Goal: Task Accomplishment & Management: Manage account settings

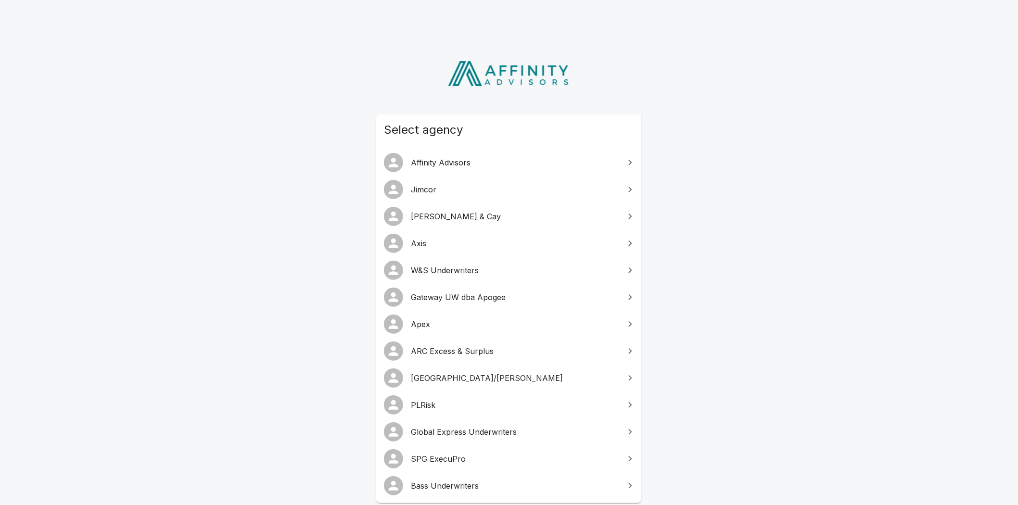
click at [447, 402] on span "PLRisk" at bounding box center [515, 405] width 208 height 12
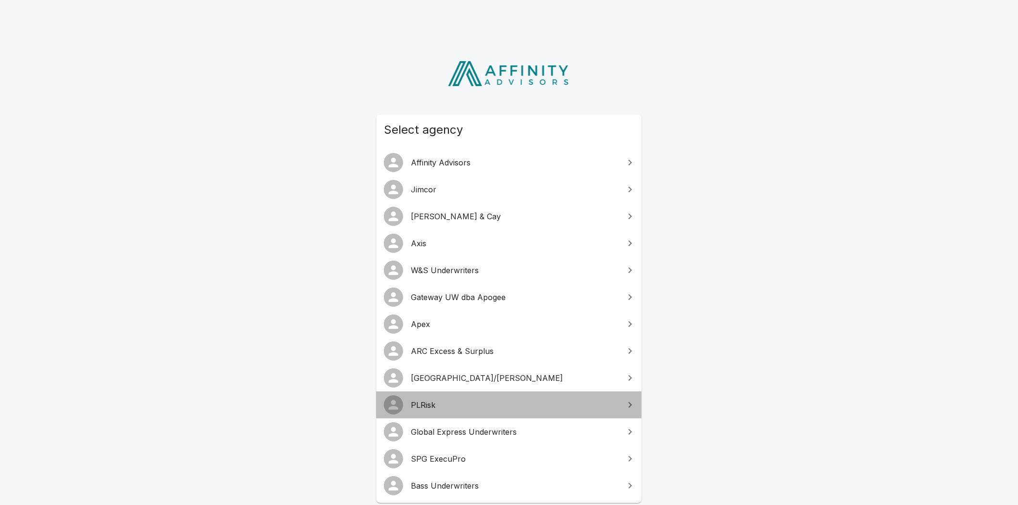
click at [447, 402] on span "PLRisk" at bounding box center [515, 405] width 208 height 12
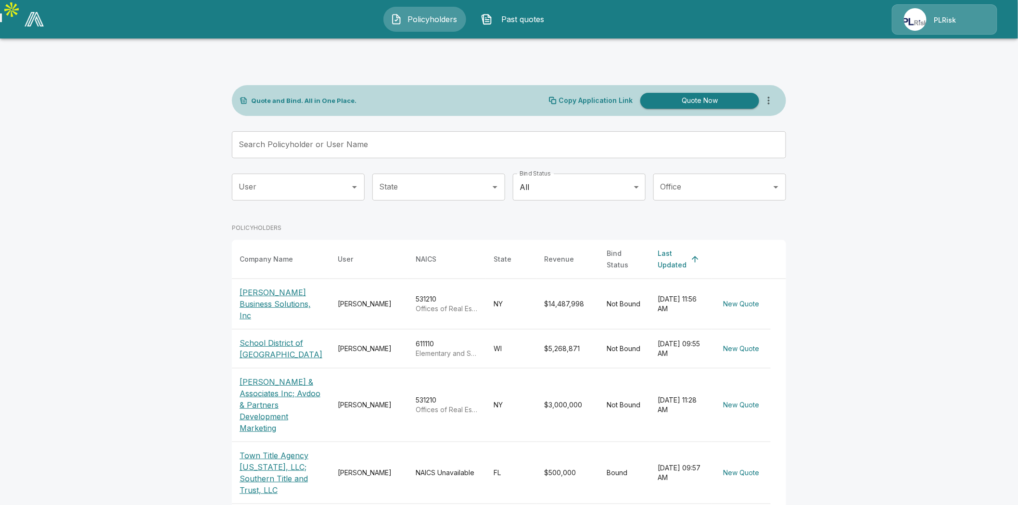
click at [964, 16] on div "PLRisk" at bounding box center [944, 19] width 105 height 30
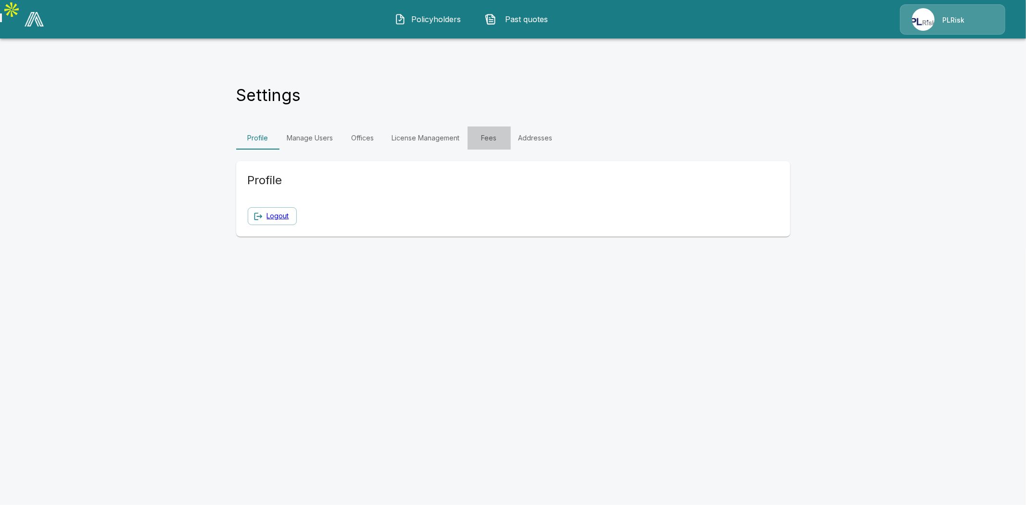
click at [485, 127] on link "Fees" at bounding box center [489, 138] width 43 height 23
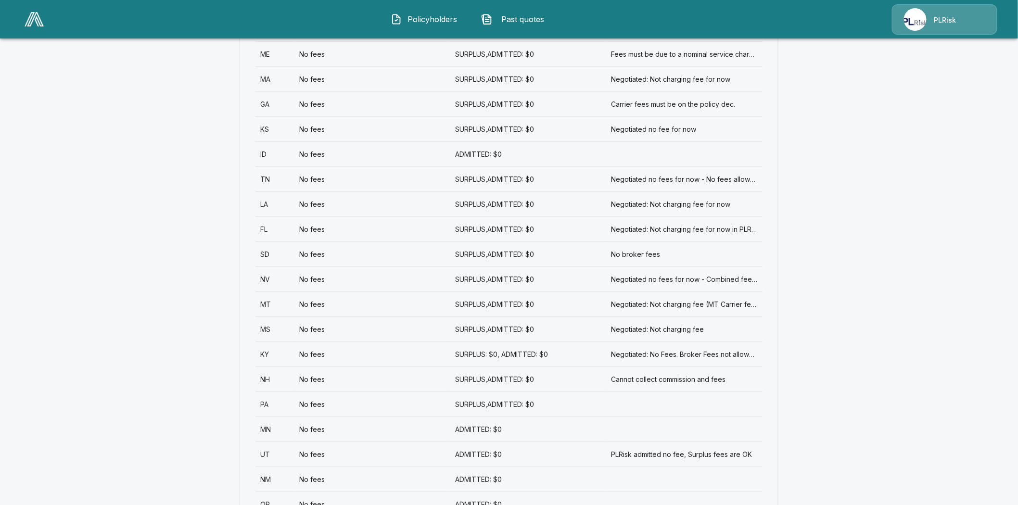
scroll to position [930, 0]
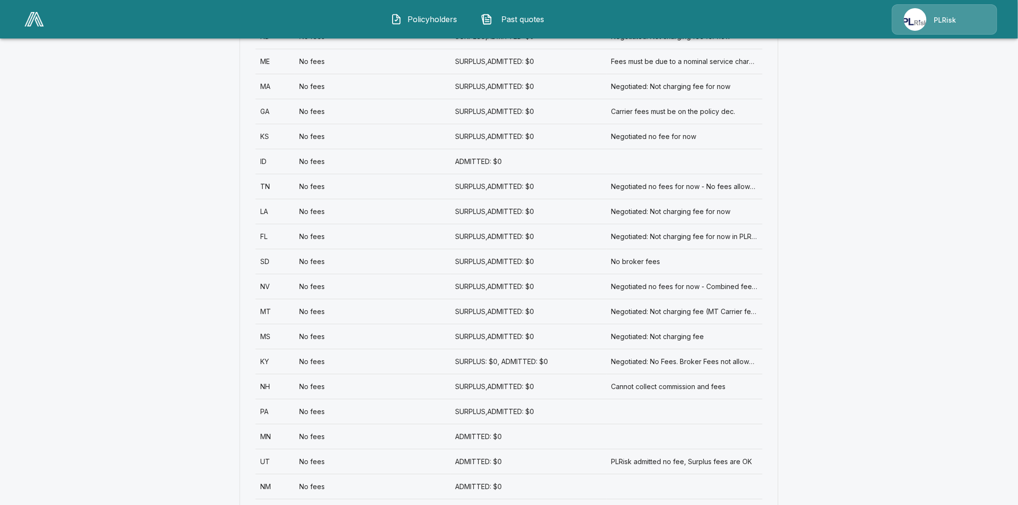
click at [317, 249] on div "No fees" at bounding box center [372, 261] width 156 height 25
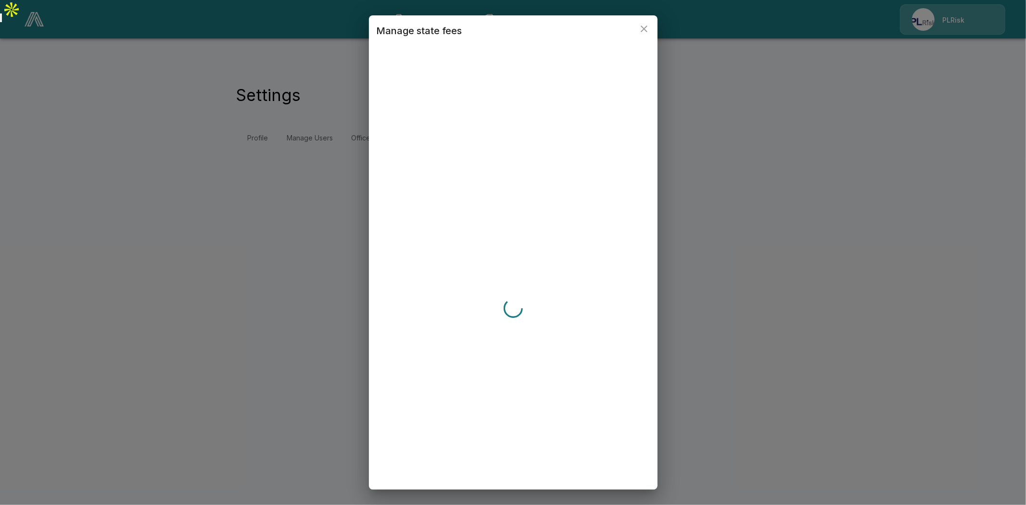
click at [266, 238] on div "Manage state fees" at bounding box center [513, 252] width 1026 height 505
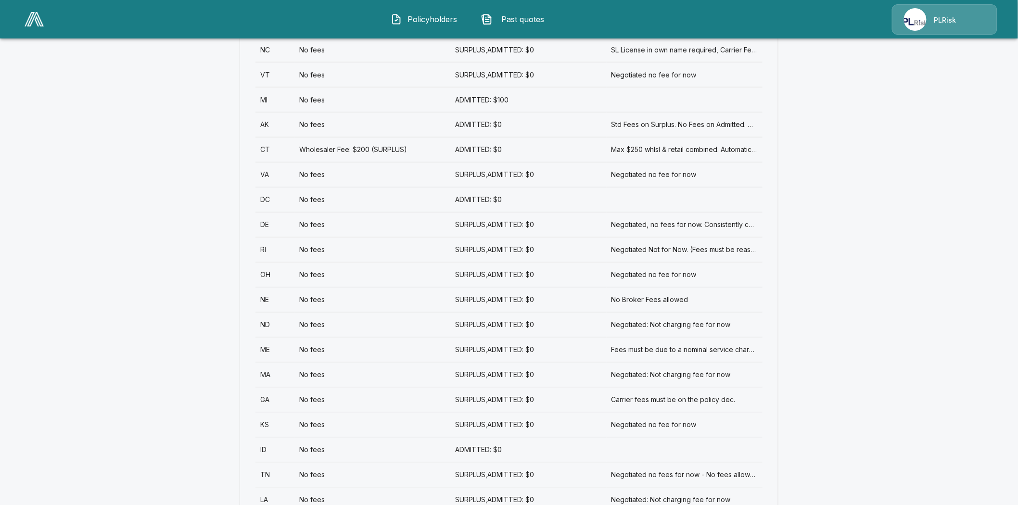
scroll to position [748, 0]
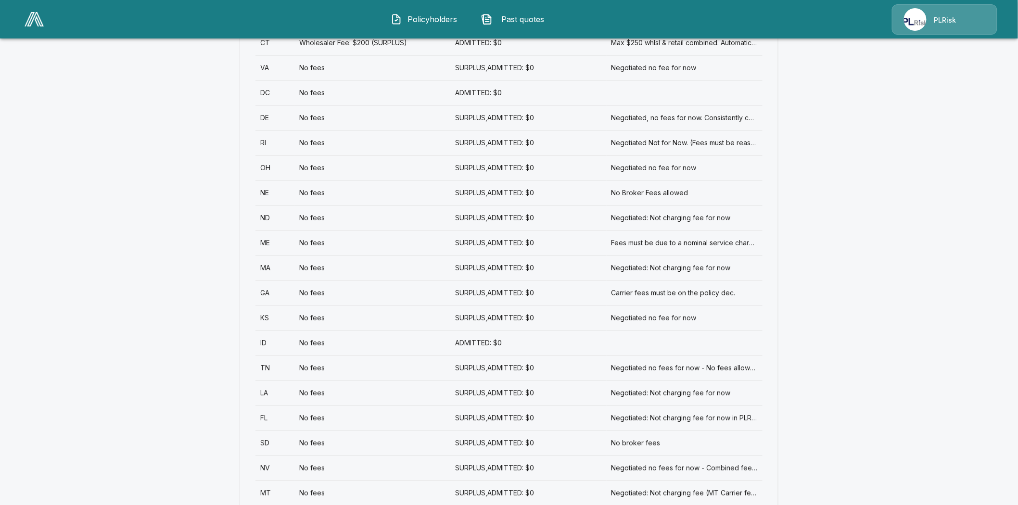
click at [270, 431] on div "SD" at bounding box center [274, 443] width 39 height 25
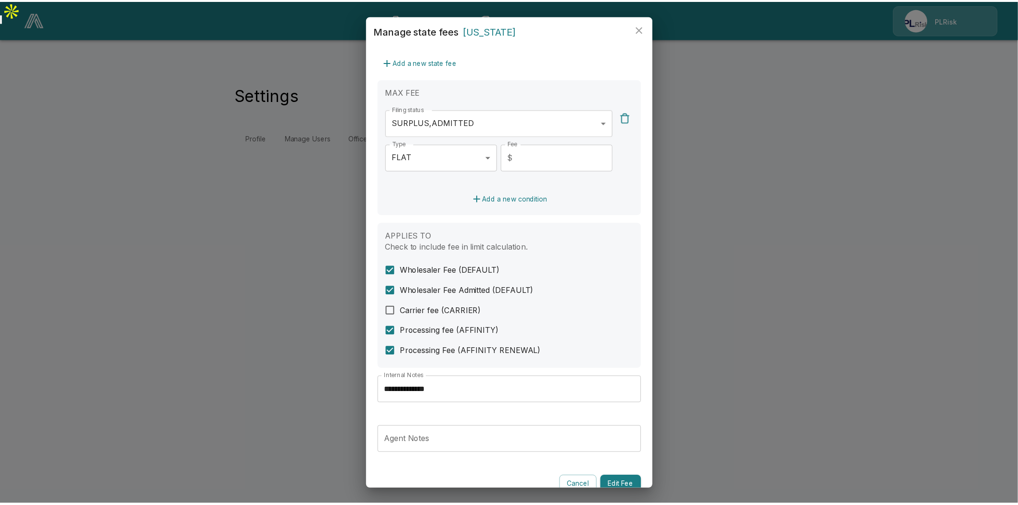
scroll to position [214, 0]
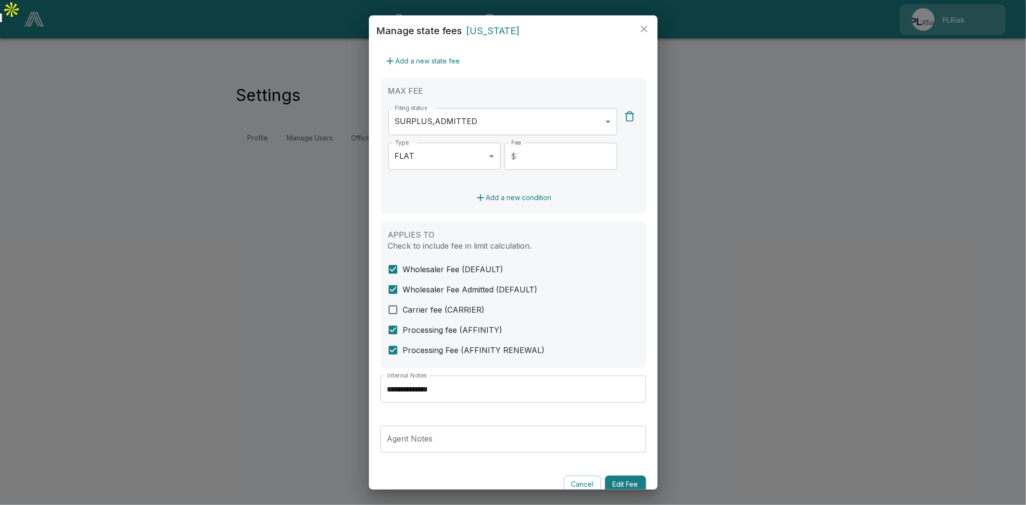
click at [432, 390] on input "**********" at bounding box center [514, 389] width 266 height 27
click at [648, 28] on icon "close" at bounding box center [644, 29] width 12 height 12
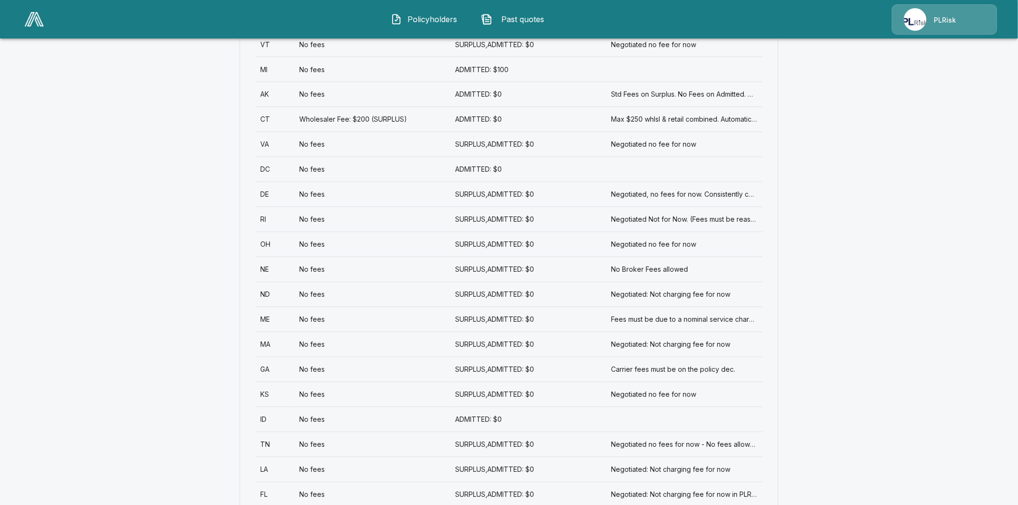
scroll to position [695, 0]
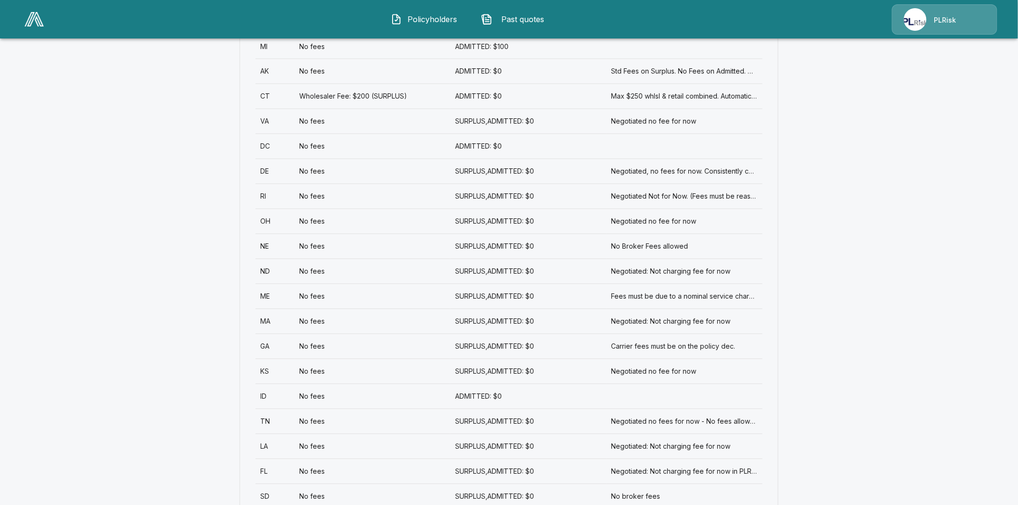
click at [265, 434] on div "LA" at bounding box center [274, 446] width 39 height 25
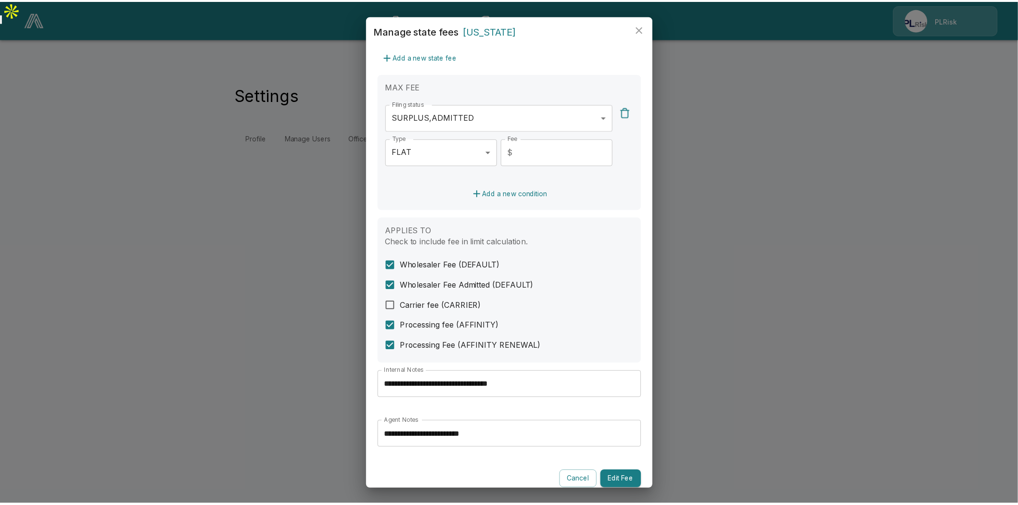
scroll to position [227, 0]
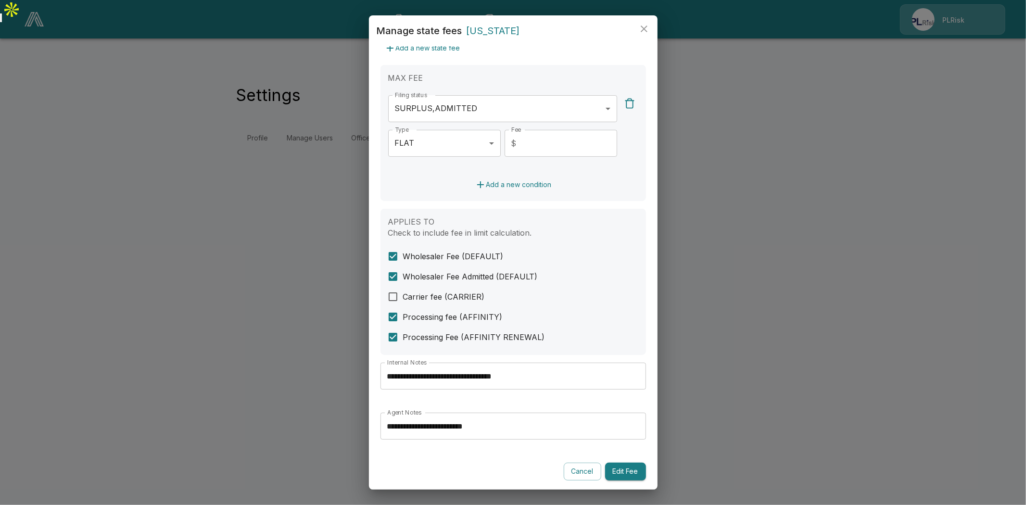
click at [492, 378] on input "**********" at bounding box center [514, 376] width 266 height 27
click at [491, 378] on input "**********" at bounding box center [514, 376] width 266 height 27
click at [447, 428] on input "**********" at bounding box center [514, 426] width 266 height 27
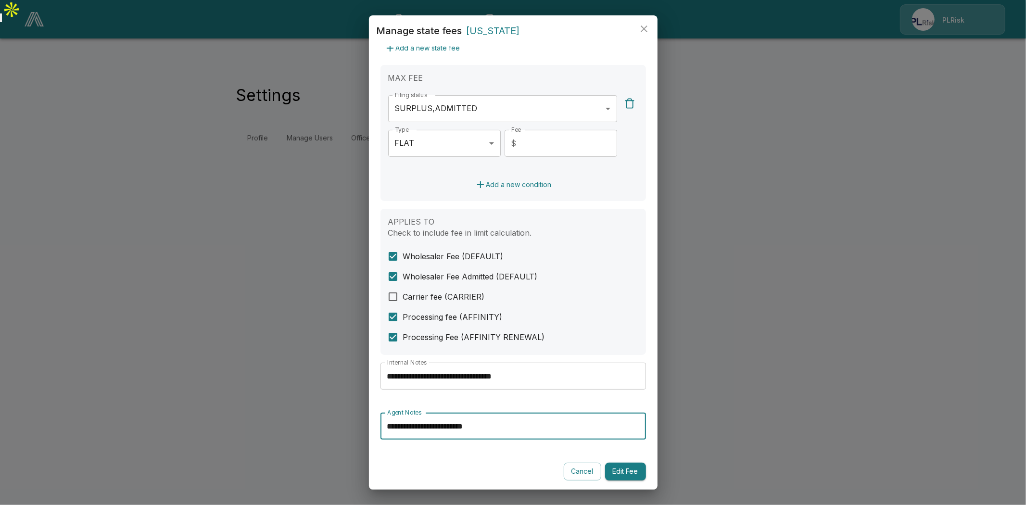
click at [447, 428] on input "**********" at bounding box center [514, 426] width 266 height 27
click at [646, 26] on icon "close" at bounding box center [644, 28] width 7 height 7
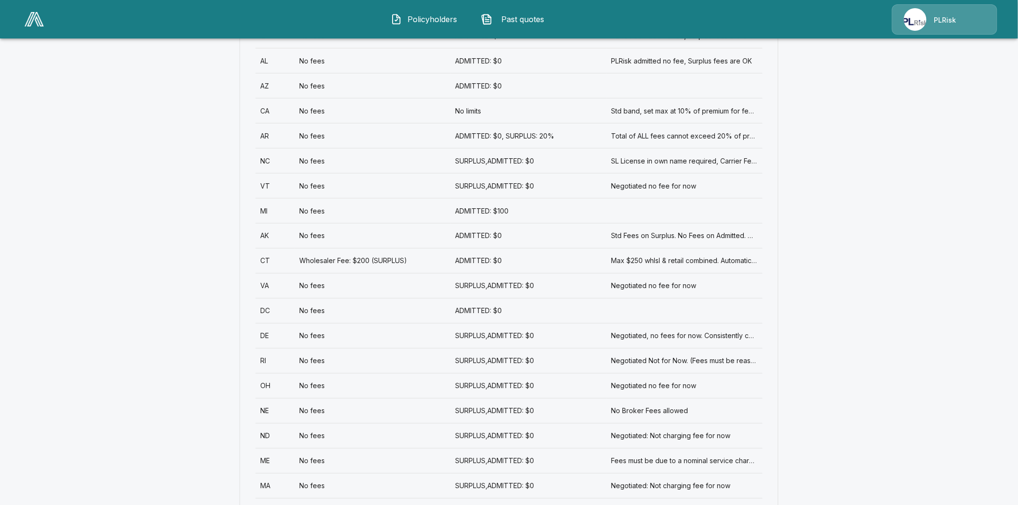
scroll to position [695, 0]
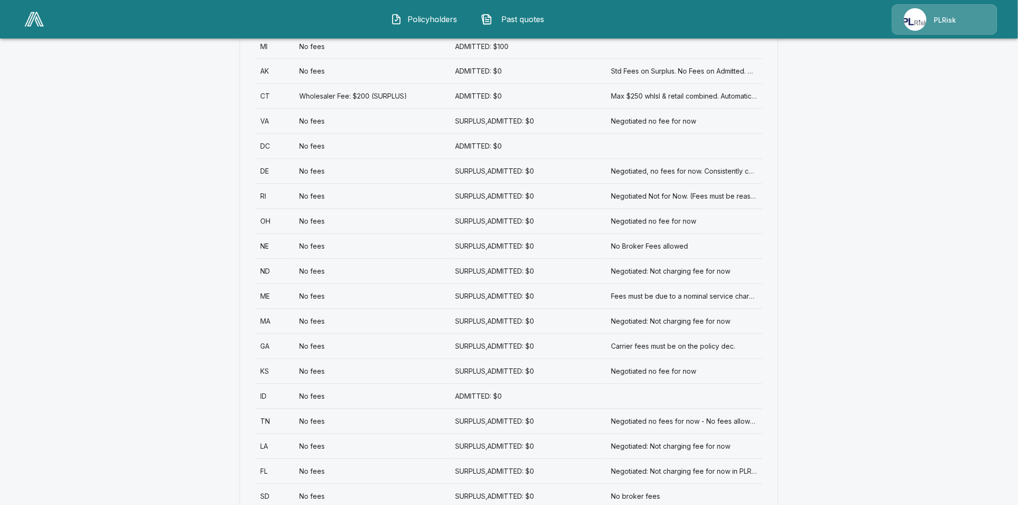
click at [267, 459] on div "FL" at bounding box center [274, 471] width 39 height 25
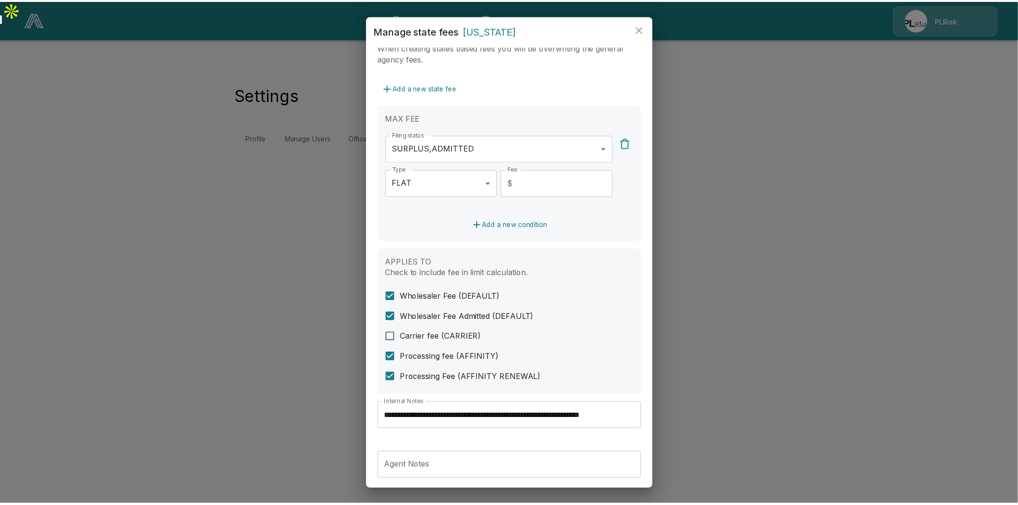
scroll to position [214, 0]
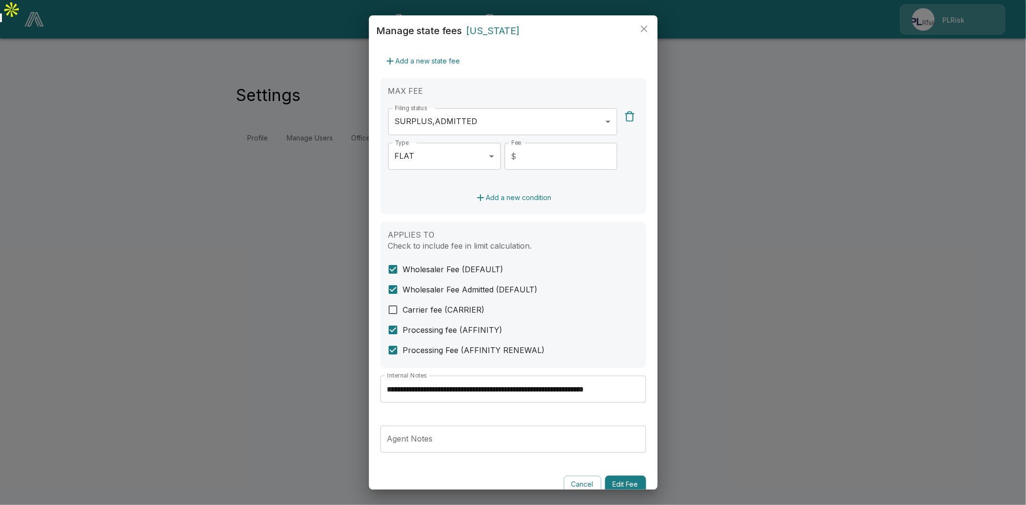
click at [572, 387] on input "**********" at bounding box center [514, 389] width 266 height 27
click at [644, 24] on icon "close" at bounding box center [644, 29] width 12 height 12
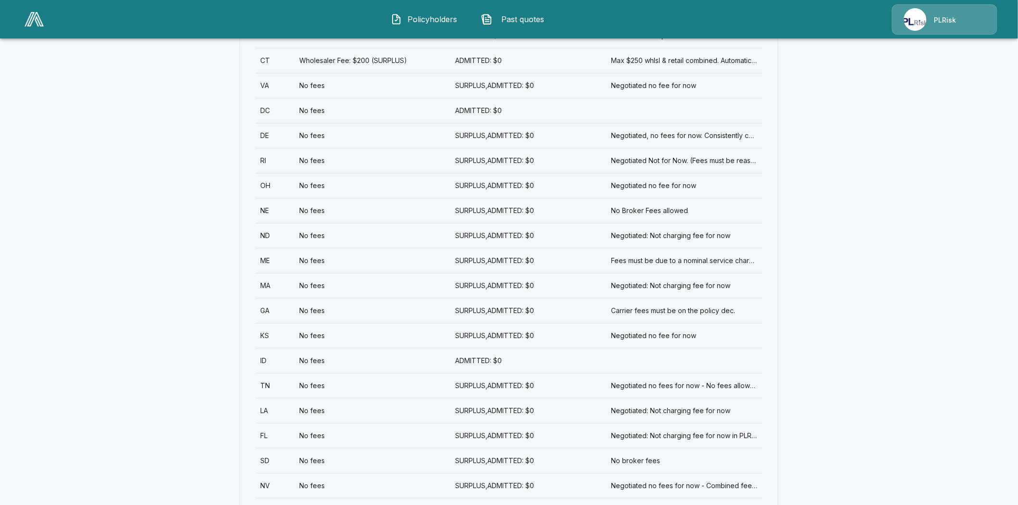
scroll to position [748, 0]
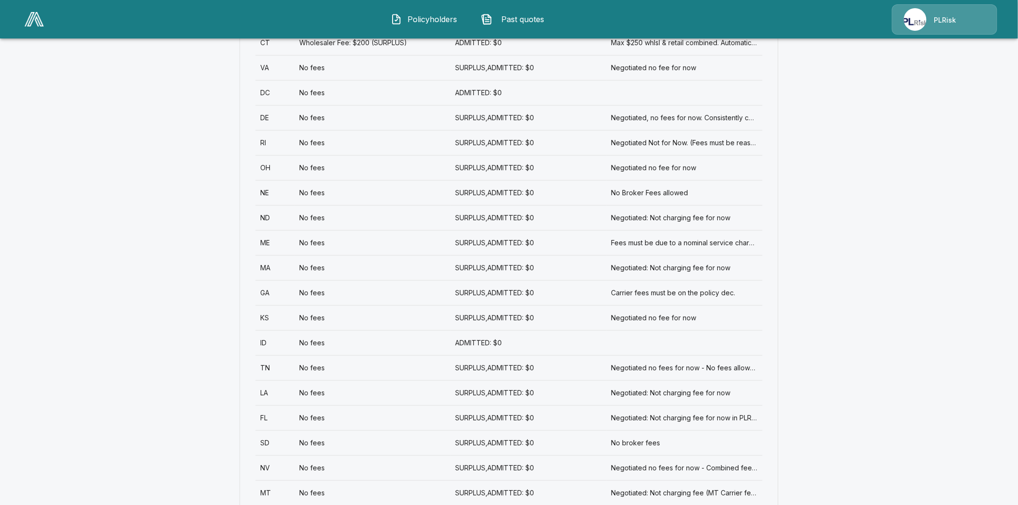
click at [268, 456] on div "NV" at bounding box center [274, 468] width 39 height 25
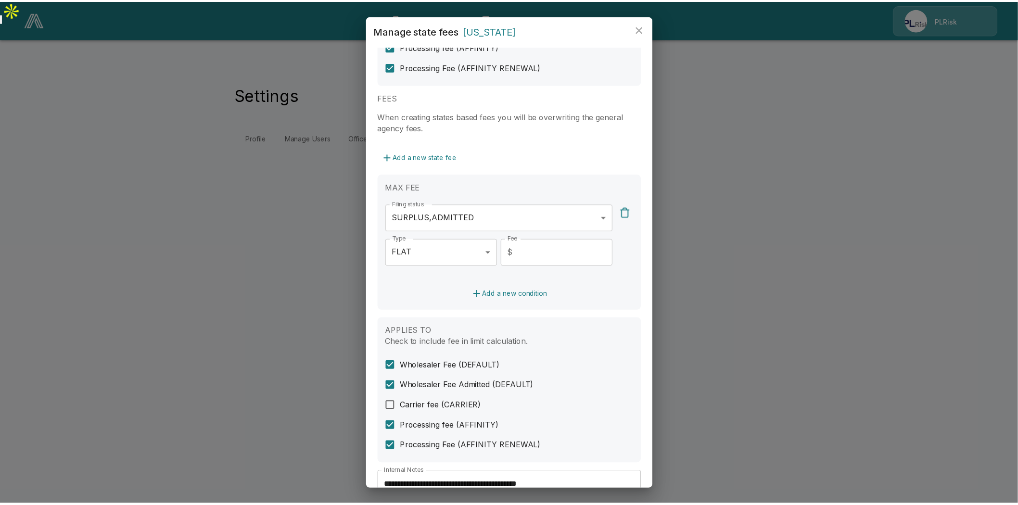
scroll to position [227, 0]
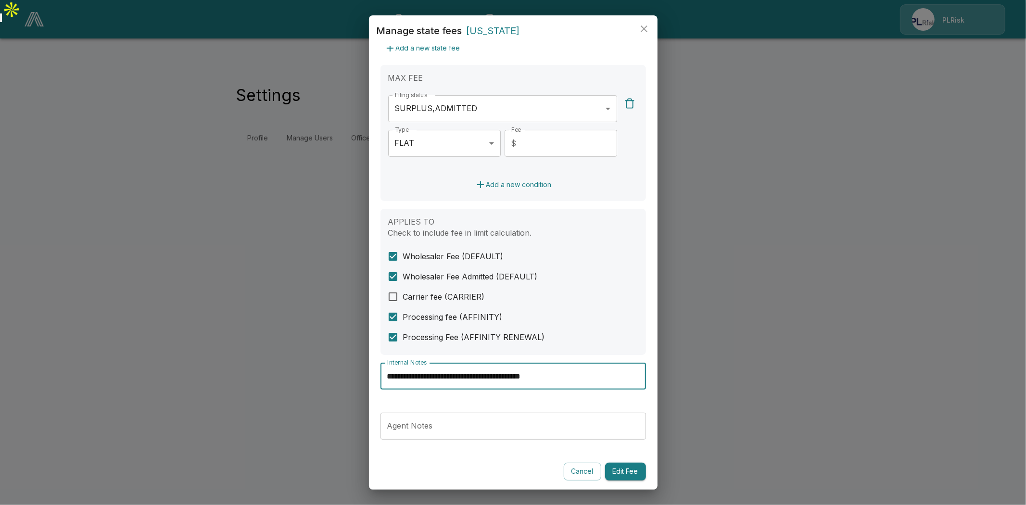
click at [465, 376] on input "**********" at bounding box center [514, 376] width 266 height 27
drag, startPoint x: 645, startPoint y: 29, endPoint x: 624, endPoint y: 46, distance: 26.0
click at [644, 29] on icon "close" at bounding box center [644, 28] width 7 height 7
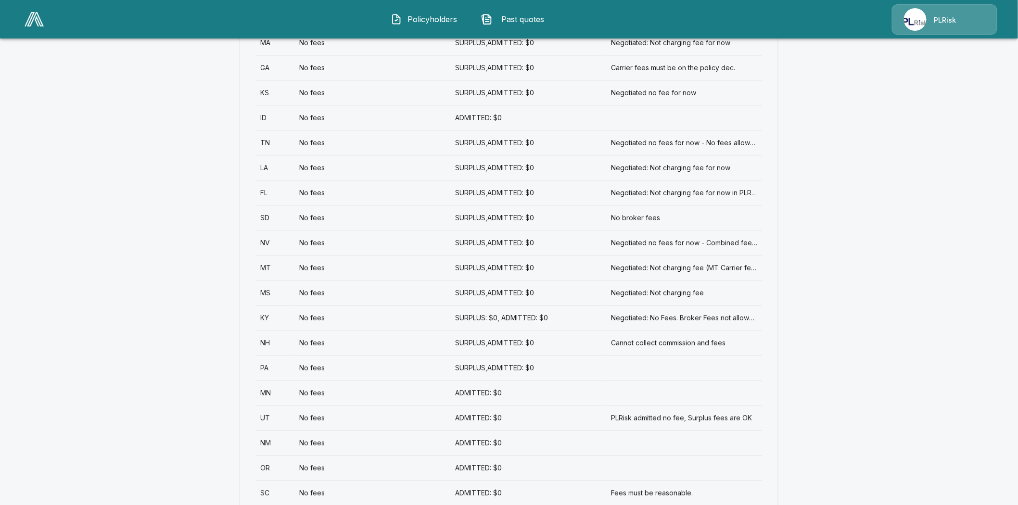
scroll to position [962, 0]
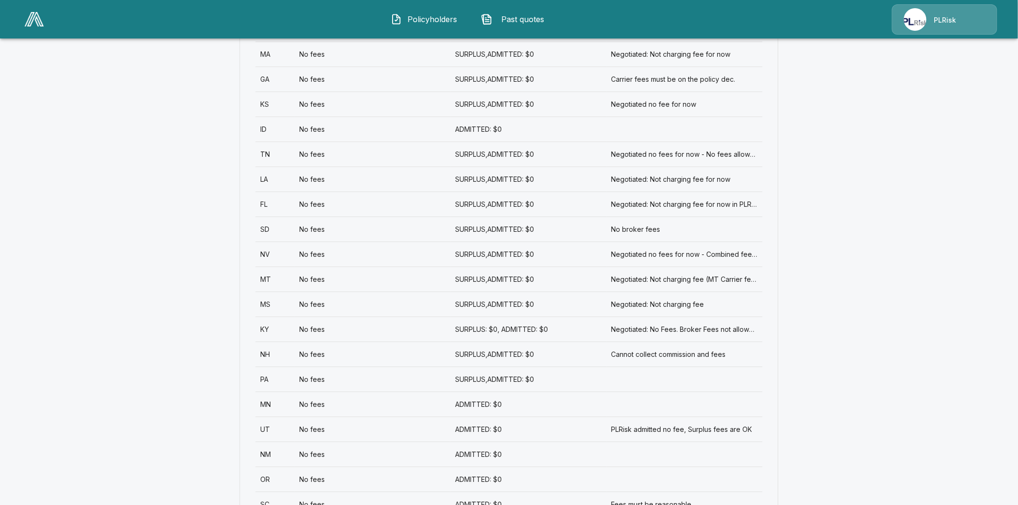
click at [270, 267] on div "MT" at bounding box center [274, 279] width 39 height 25
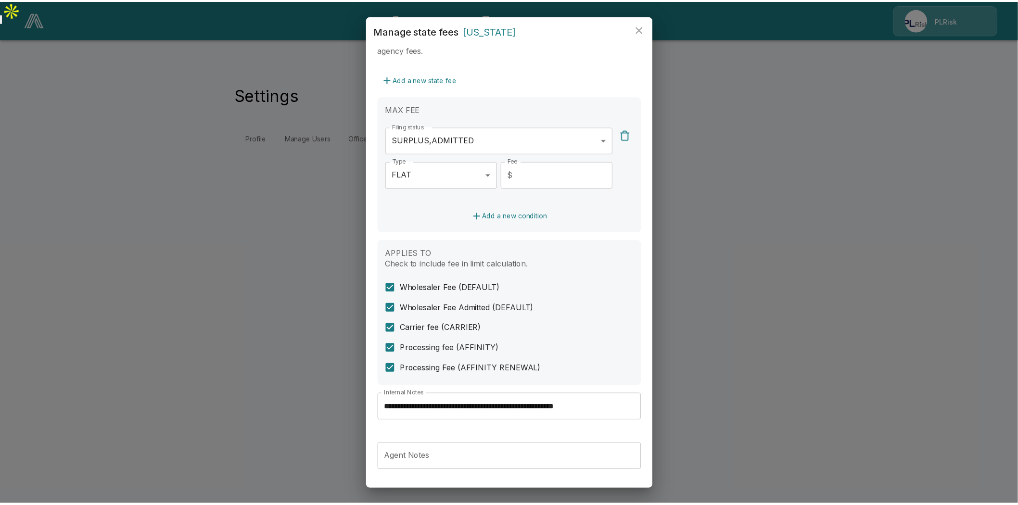
scroll to position [214, 0]
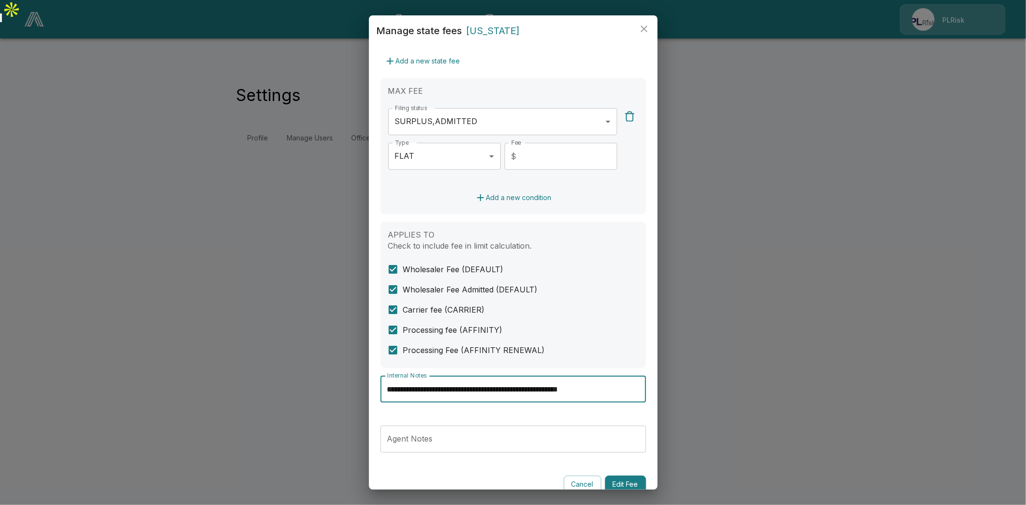
click at [481, 387] on input "**********" at bounding box center [514, 389] width 266 height 27
click at [647, 29] on icon "close" at bounding box center [644, 29] width 12 height 12
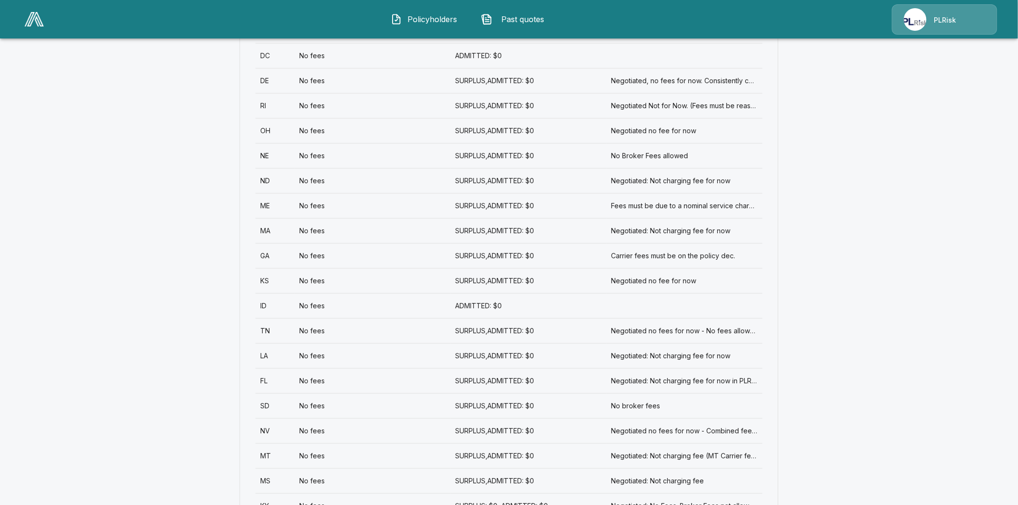
scroll to position [855, 0]
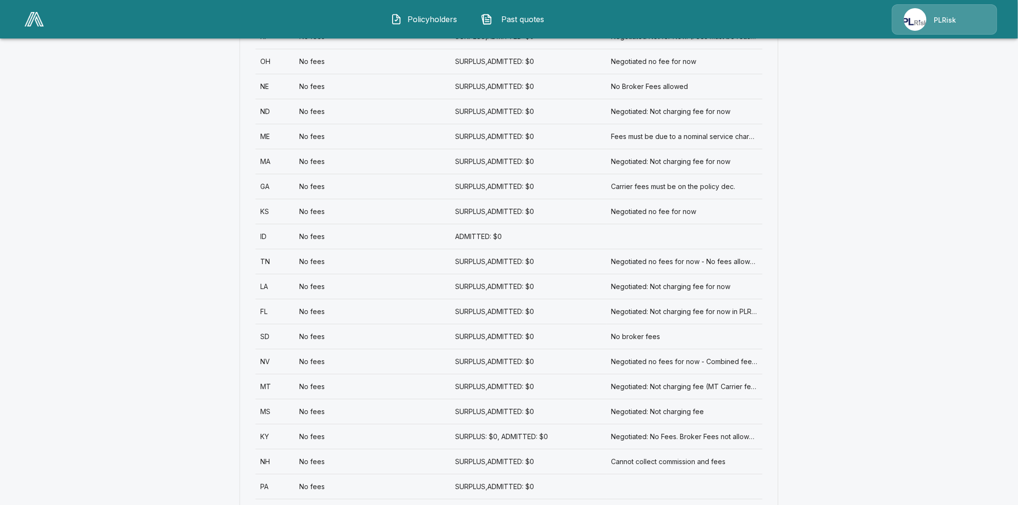
click at [271, 399] on div "MS" at bounding box center [274, 411] width 39 height 25
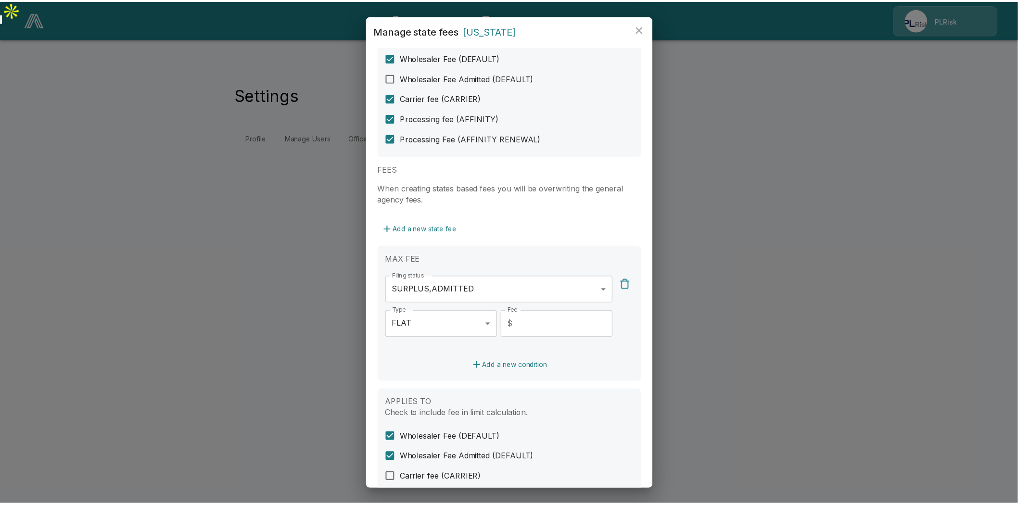
scroll to position [227, 0]
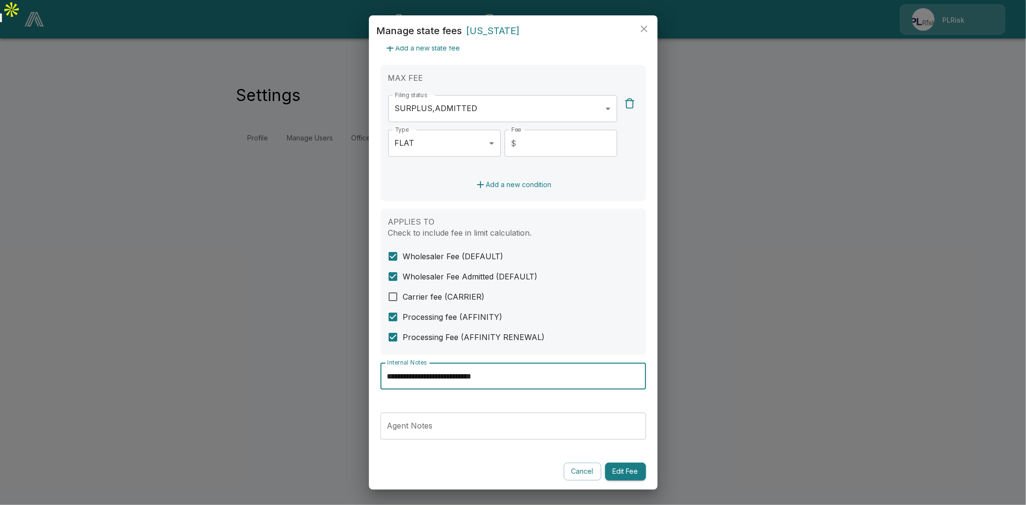
click at [460, 379] on input "**********" at bounding box center [514, 376] width 266 height 27
click at [642, 26] on icon "close" at bounding box center [644, 28] width 7 height 7
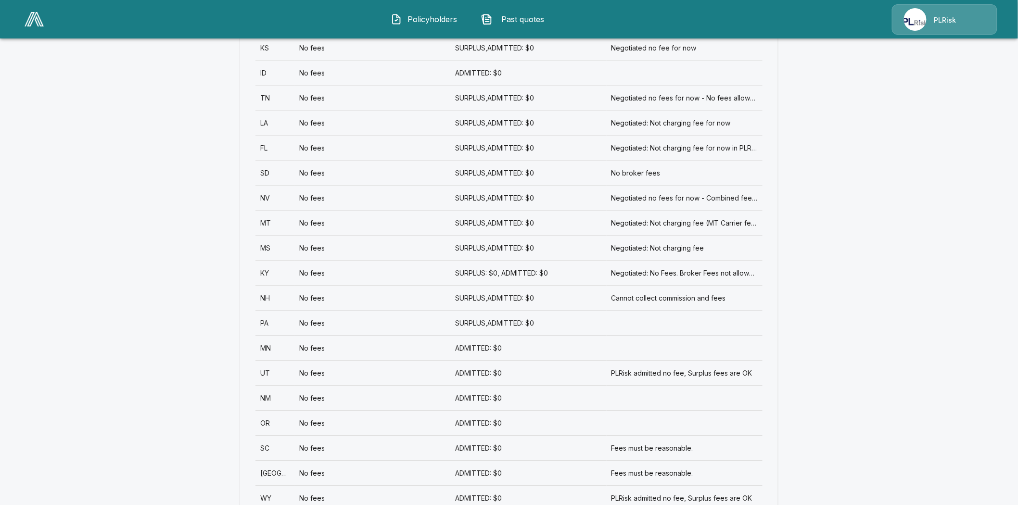
scroll to position [1016, 0]
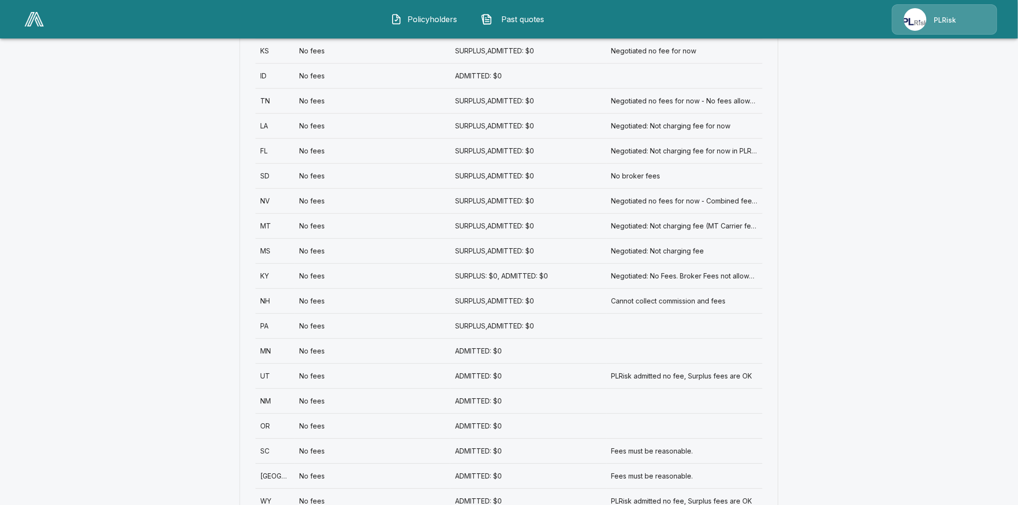
click at [269, 263] on div "KY" at bounding box center [274, 275] width 39 height 25
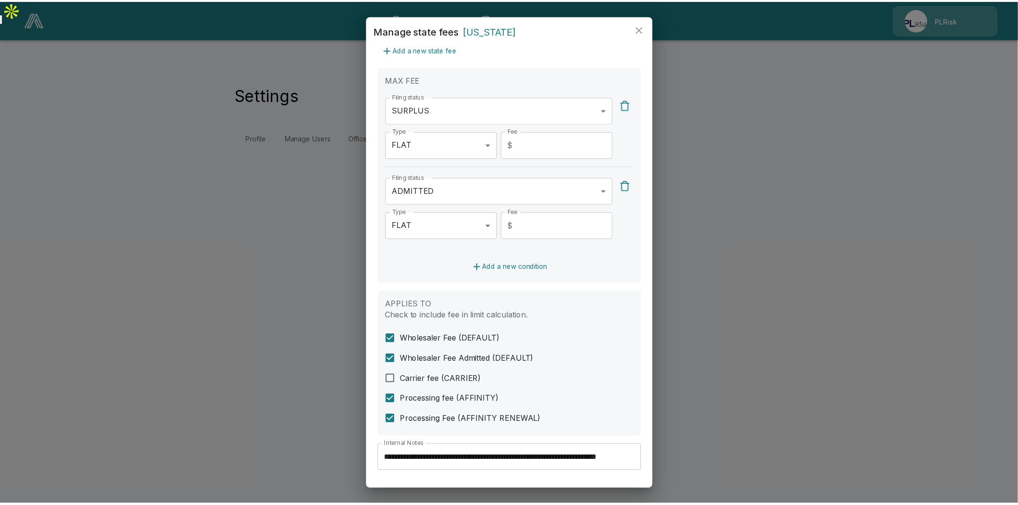
scroll to position [267, 0]
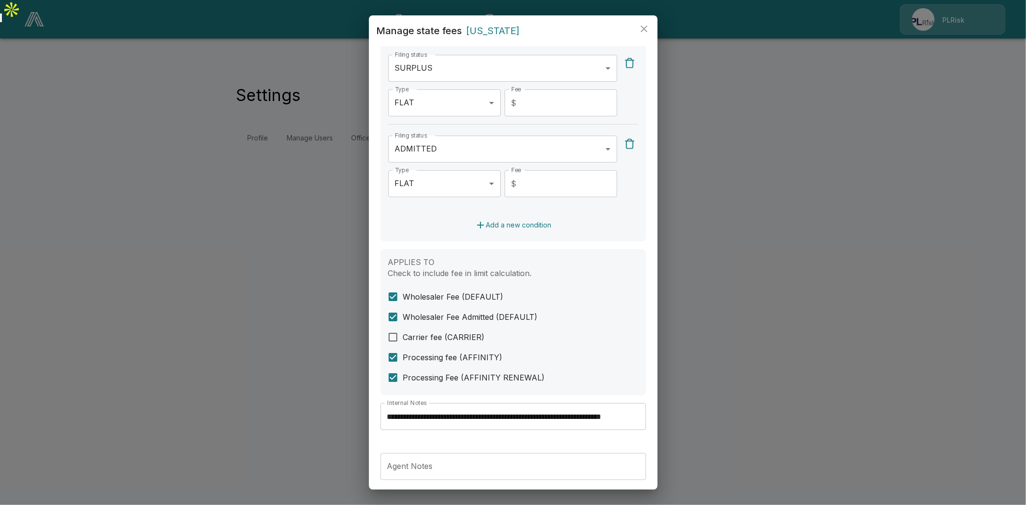
click at [554, 415] on input "**********" at bounding box center [514, 416] width 266 height 27
click at [645, 29] on icon "close" at bounding box center [644, 29] width 12 height 12
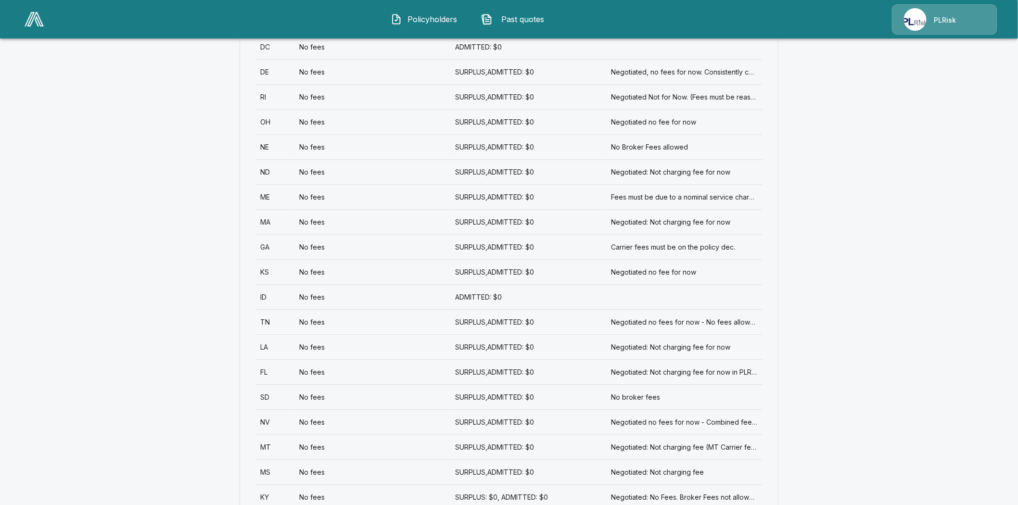
scroll to position [802, 0]
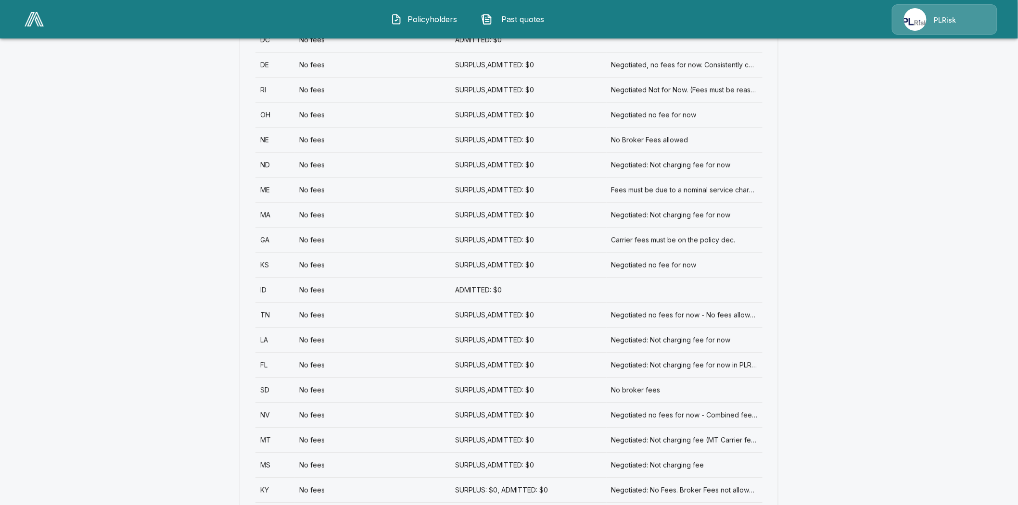
click at [268, 177] on div "ME" at bounding box center [274, 189] width 39 height 25
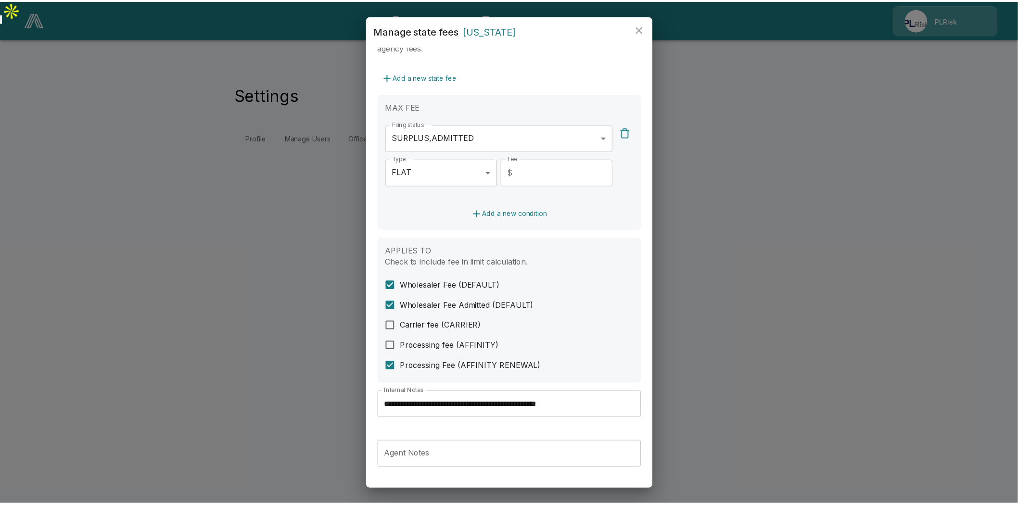
scroll to position [227, 0]
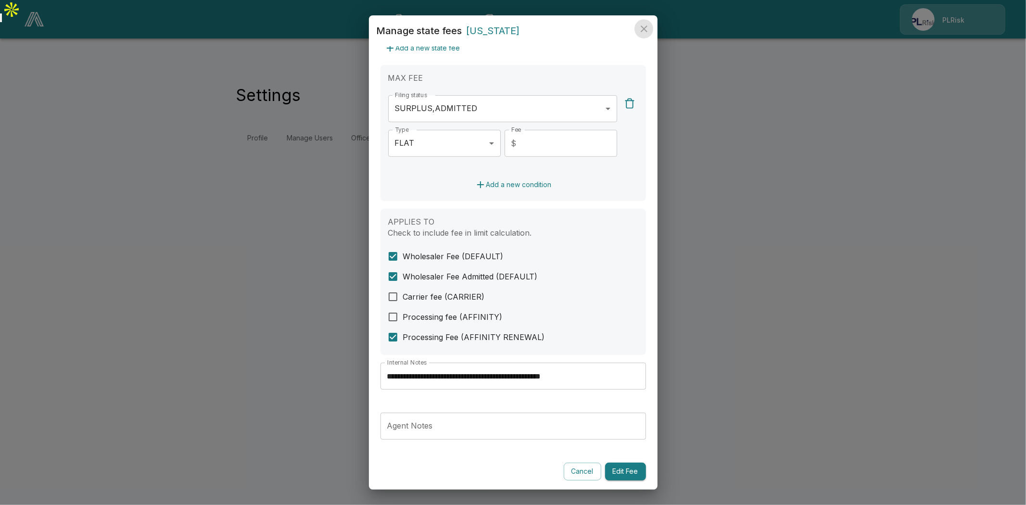
click at [642, 26] on icon "close" at bounding box center [644, 28] width 7 height 7
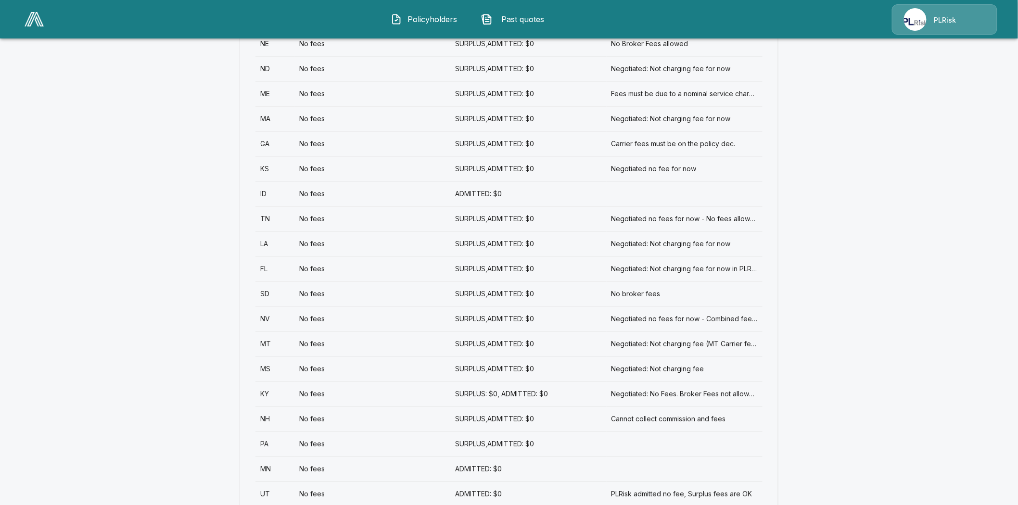
scroll to position [908, 0]
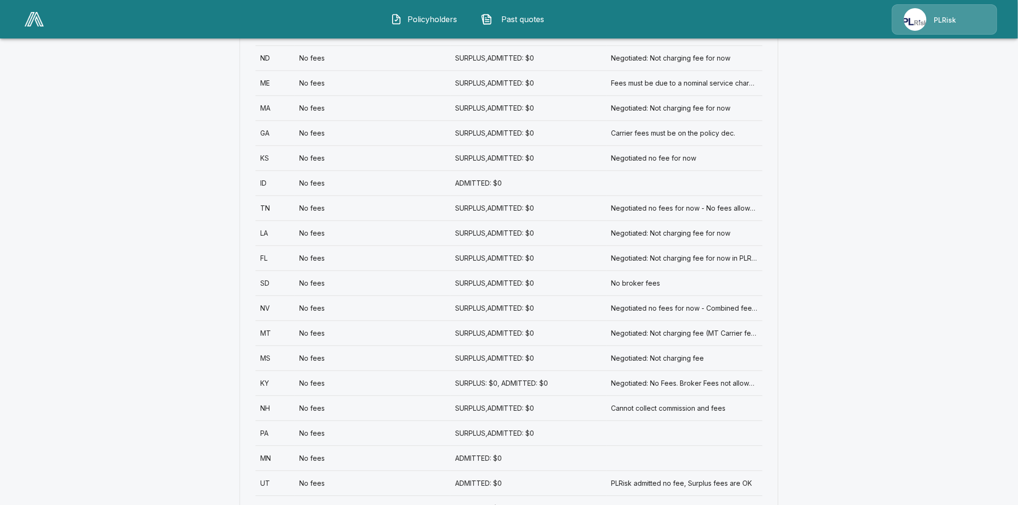
click at [265, 395] on div "NH" at bounding box center [274, 407] width 39 height 25
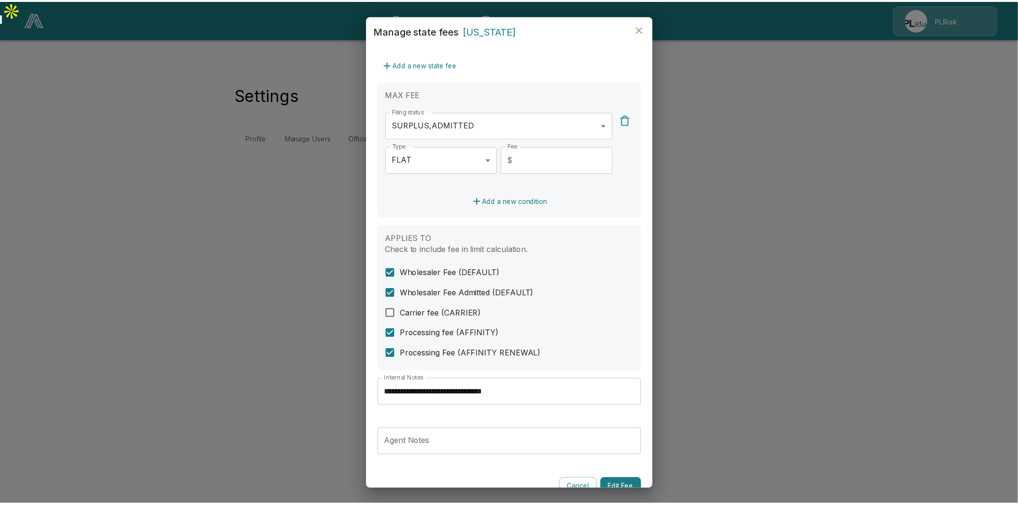
scroll to position [214, 0]
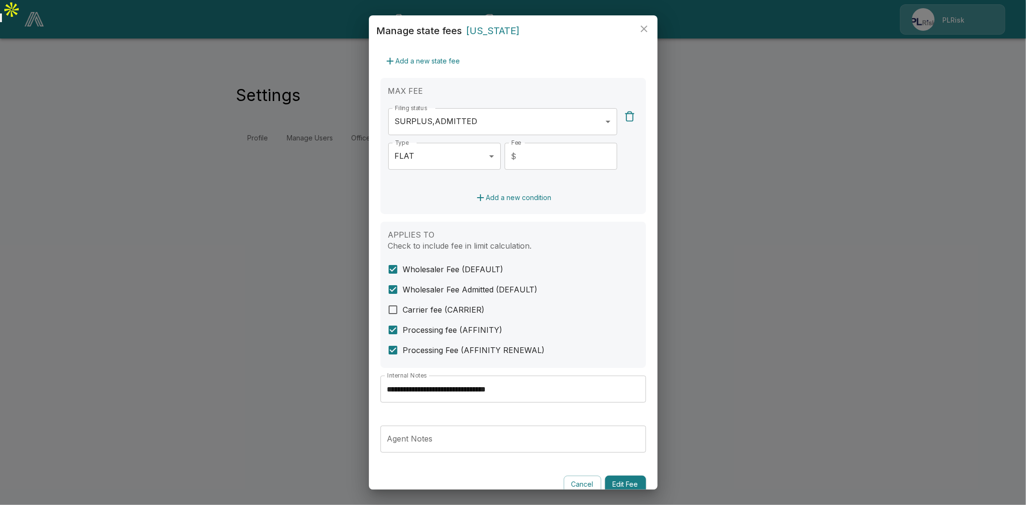
click at [464, 389] on input "**********" at bounding box center [514, 389] width 266 height 27
click at [643, 29] on icon "close" at bounding box center [644, 28] width 7 height 7
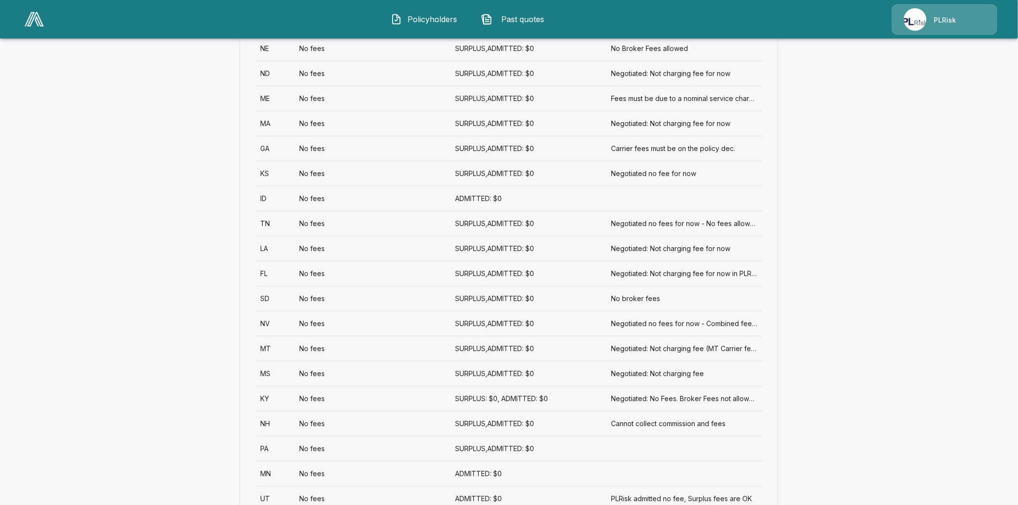
scroll to position [908, 0]
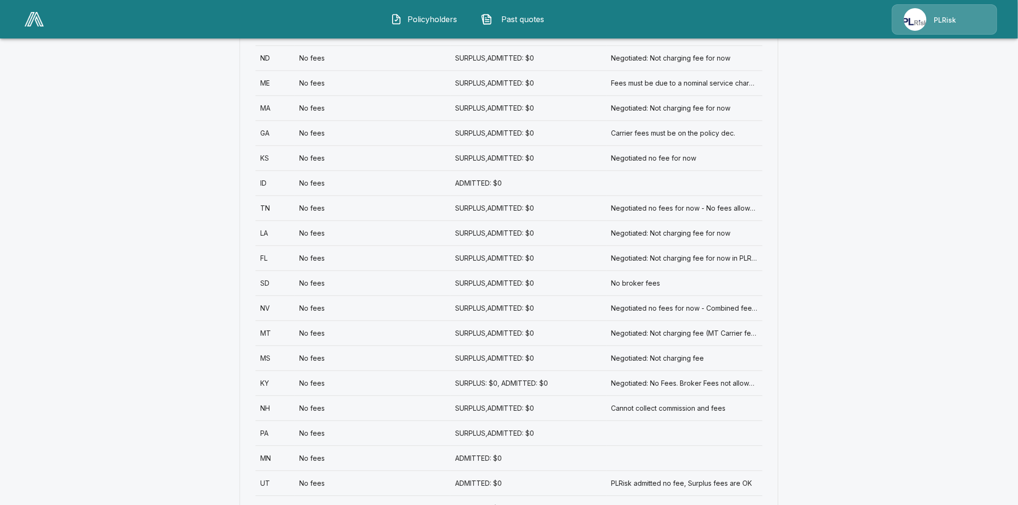
click at [267, 420] on div "PA" at bounding box center [274, 432] width 39 height 25
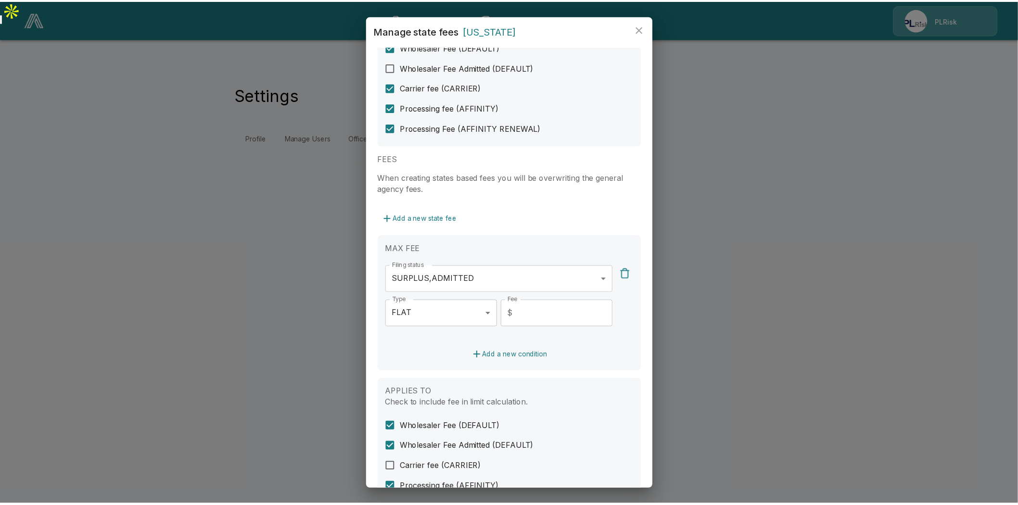
scroll to position [227, 0]
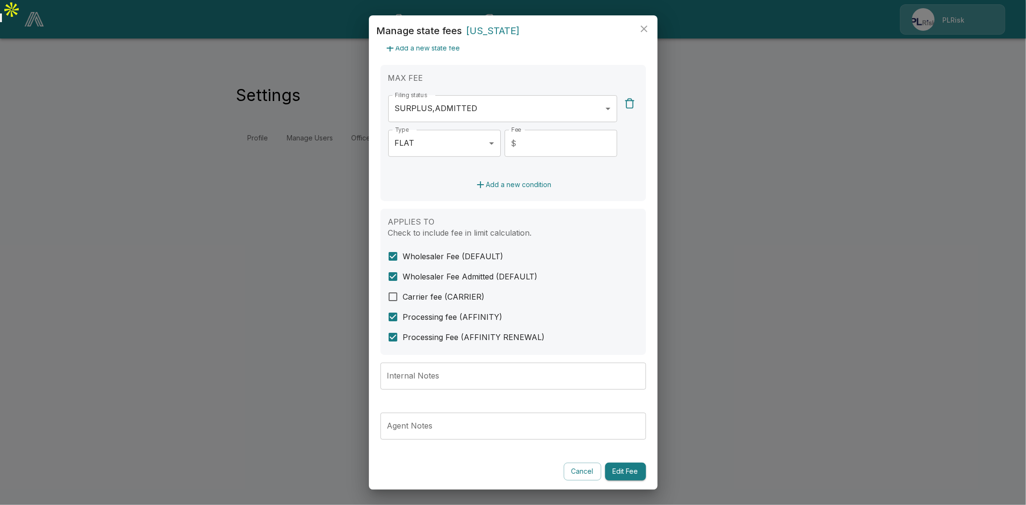
click at [642, 25] on icon "close" at bounding box center [644, 29] width 12 height 12
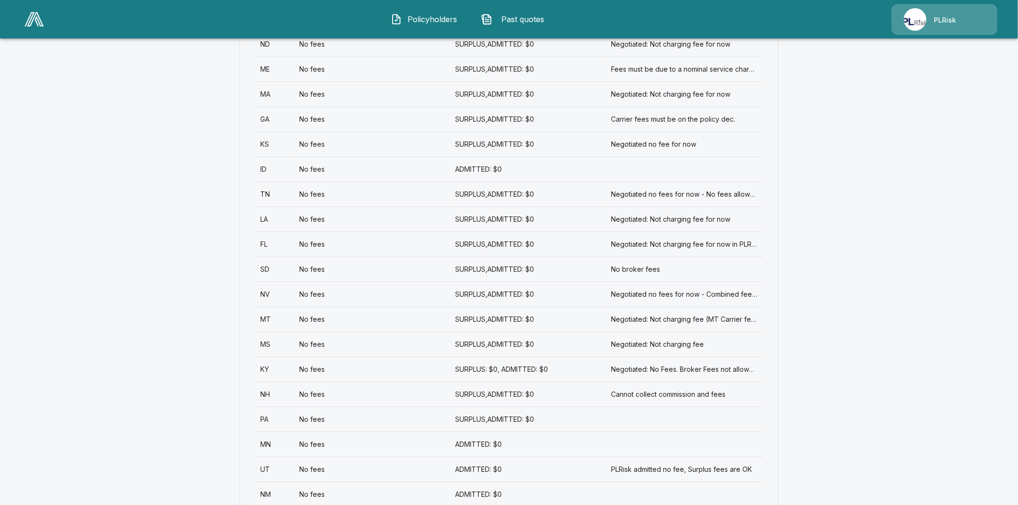
scroll to position [962, 0]
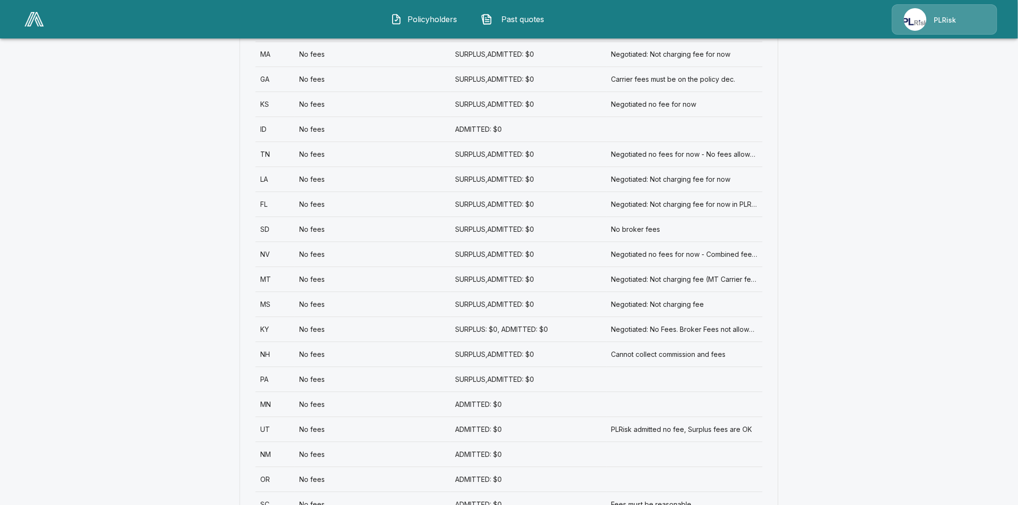
click at [268, 392] on div "MN" at bounding box center [274, 404] width 39 height 25
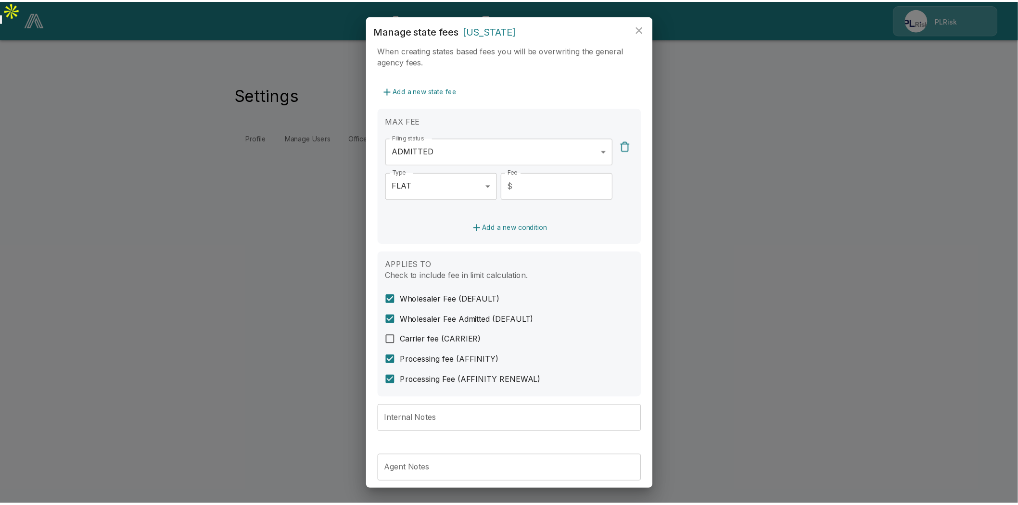
scroll to position [214, 0]
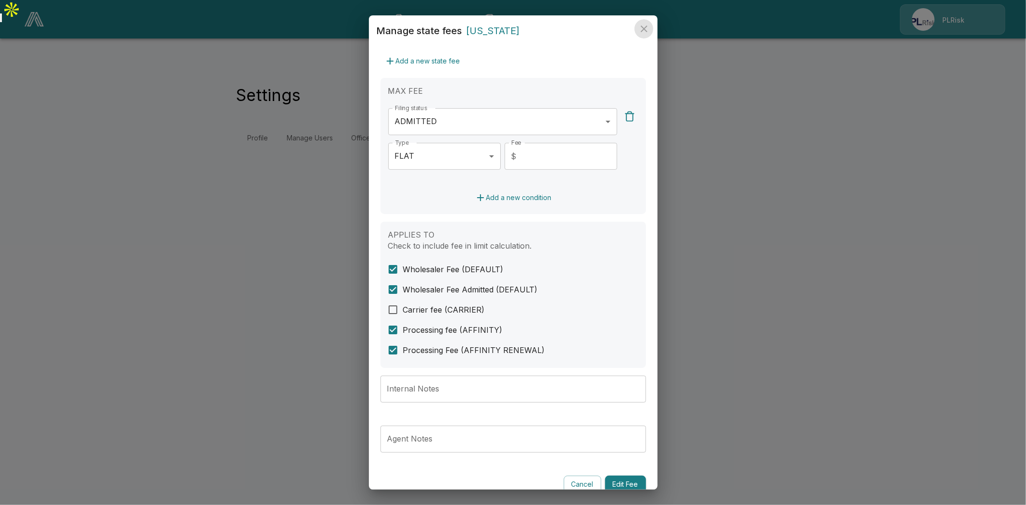
click at [639, 23] on icon "close" at bounding box center [644, 29] width 12 height 12
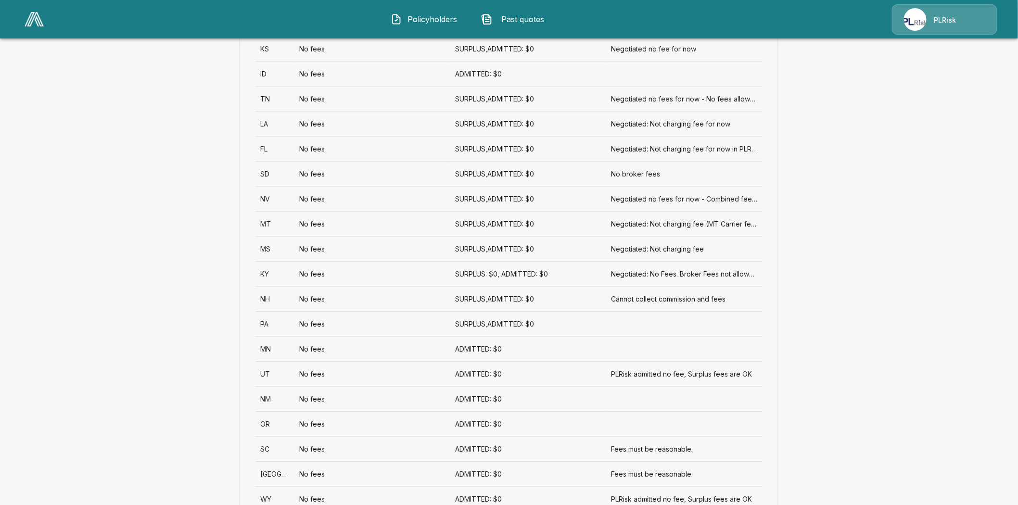
scroll to position [1122, 0]
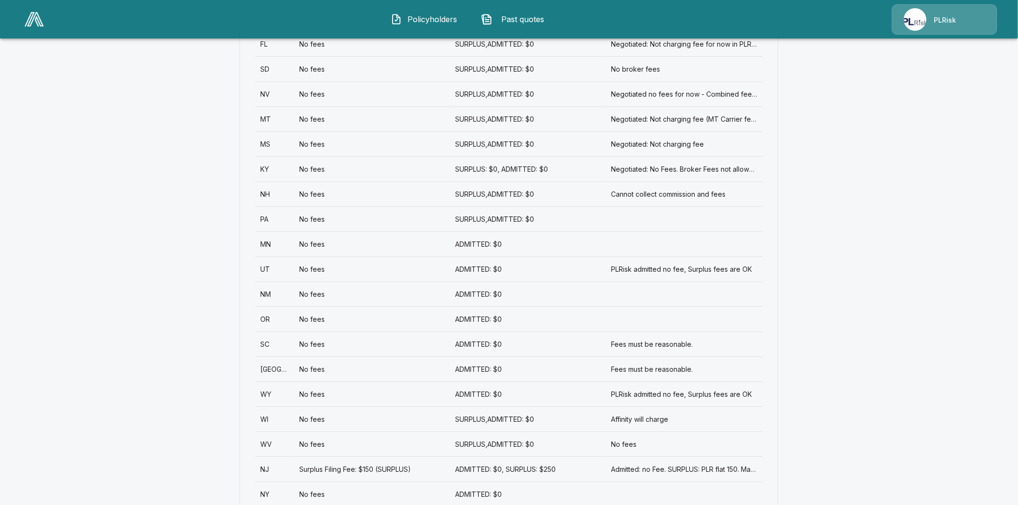
click at [269, 256] on div "UT" at bounding box center [274, 268] width 39 height 25
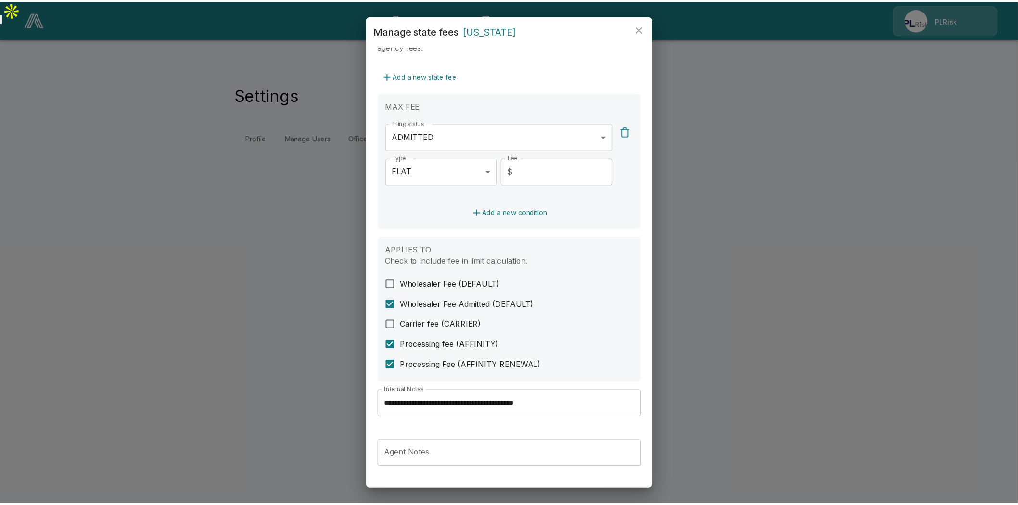
scroll to position [227, 0]
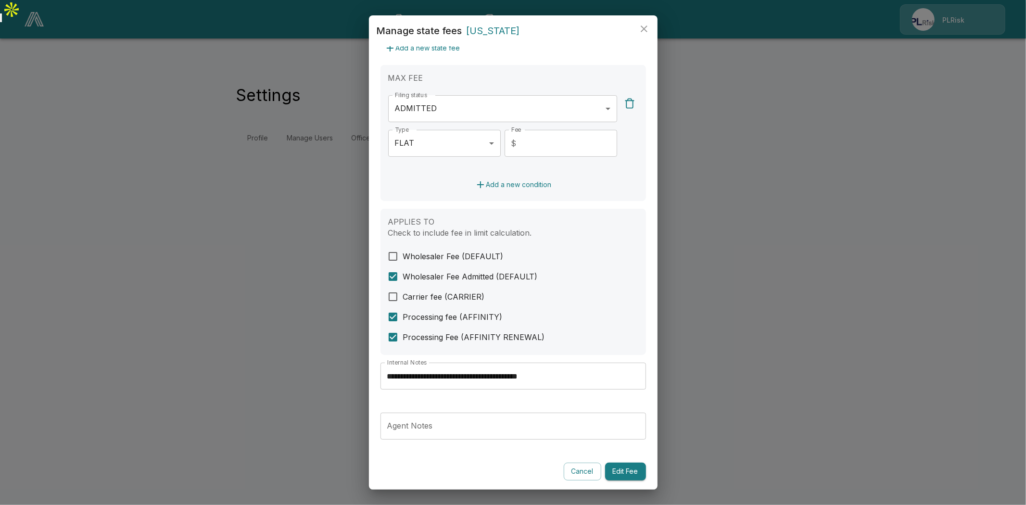
click at [525, 371] on input "**********" at bounding box center [514, 376] width 266 height 27
click at [643, 25] on icon "close" at bounding box center [644, 29] width 12 height 12
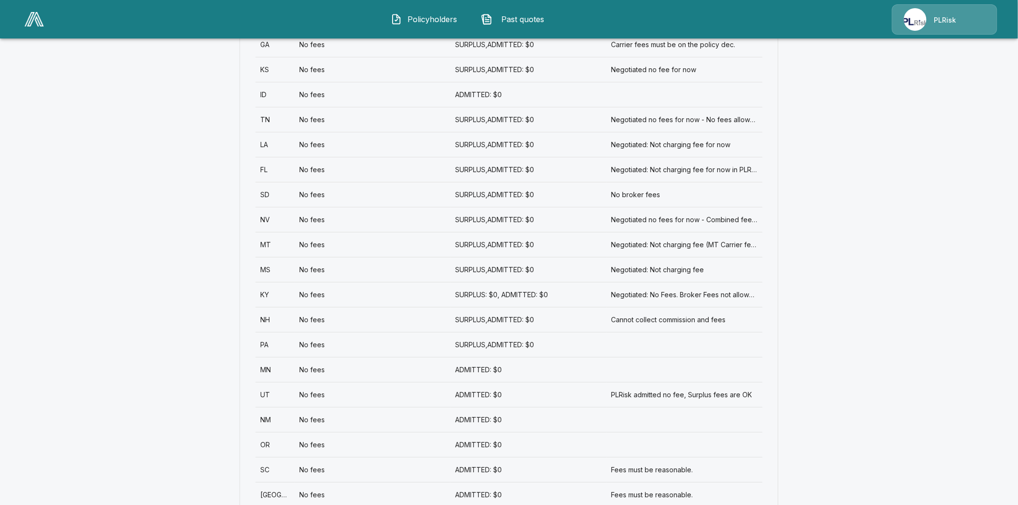
scroll to position [1016, 0]
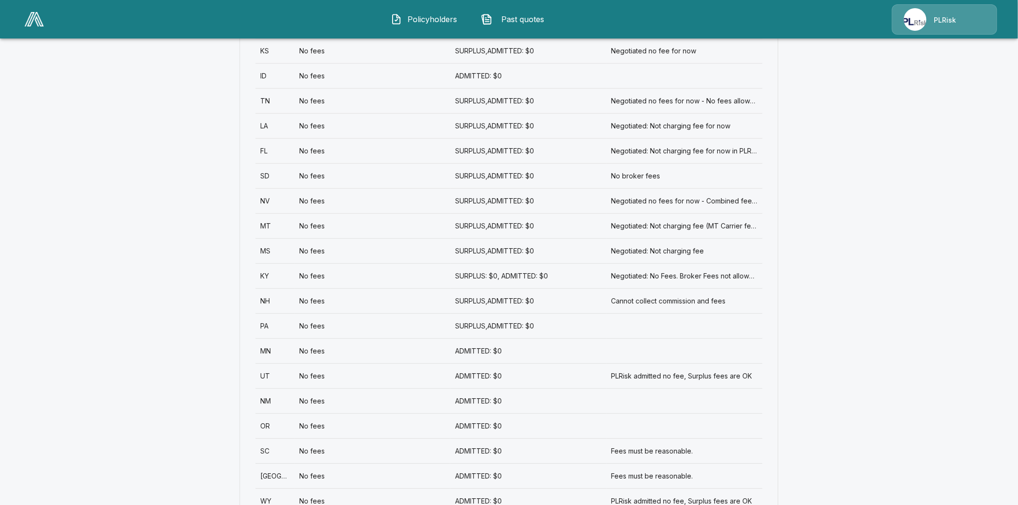
click at [269, 388] on div "NM" at bounding box center [274, 400] width 39 height 25
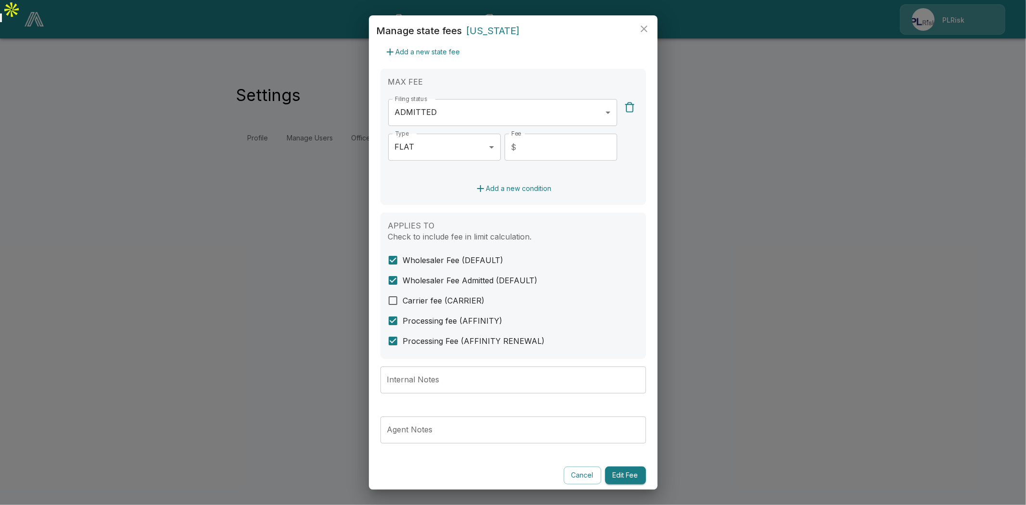
scroll to position [227, 0]
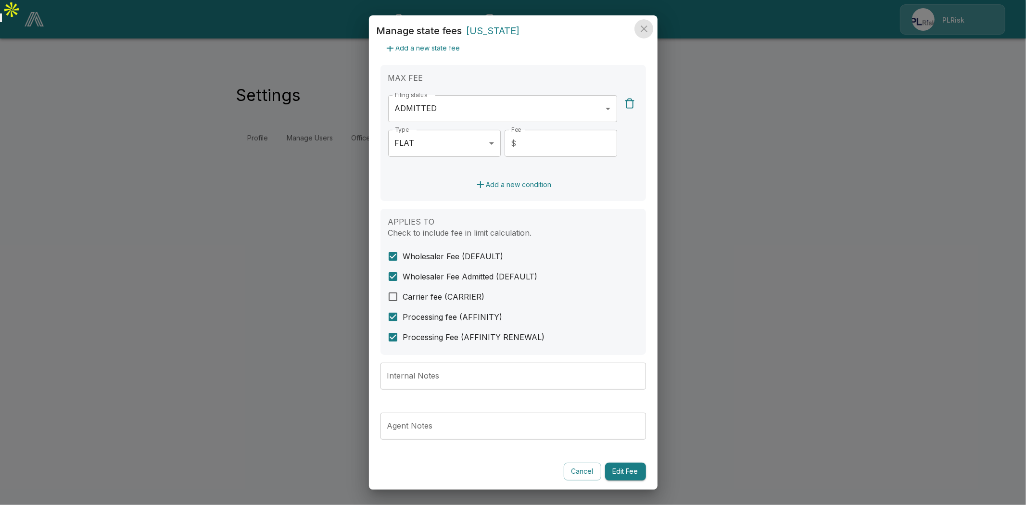
click at [642, 29] on icon "close" at bounding box center [644, 29] width 12 height 12
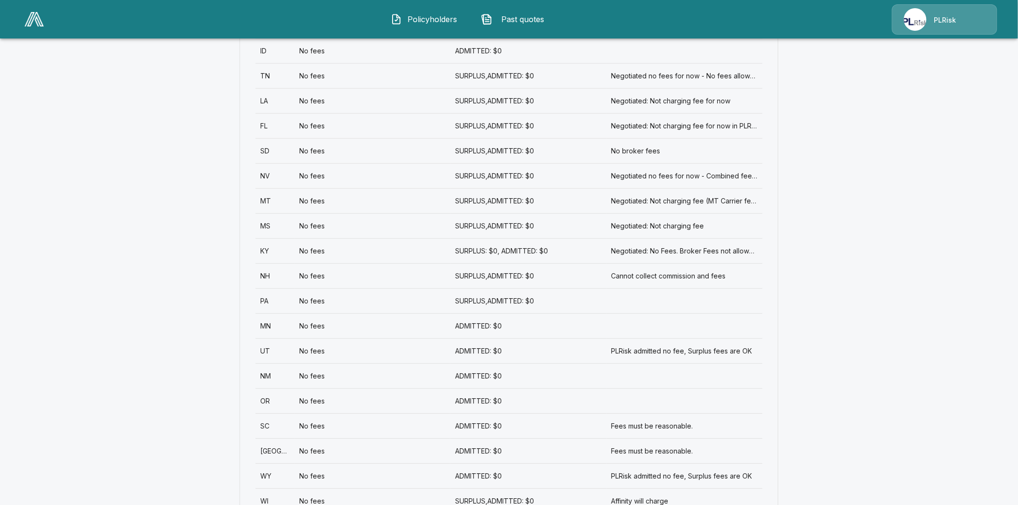
scroll to position [1069, 0]
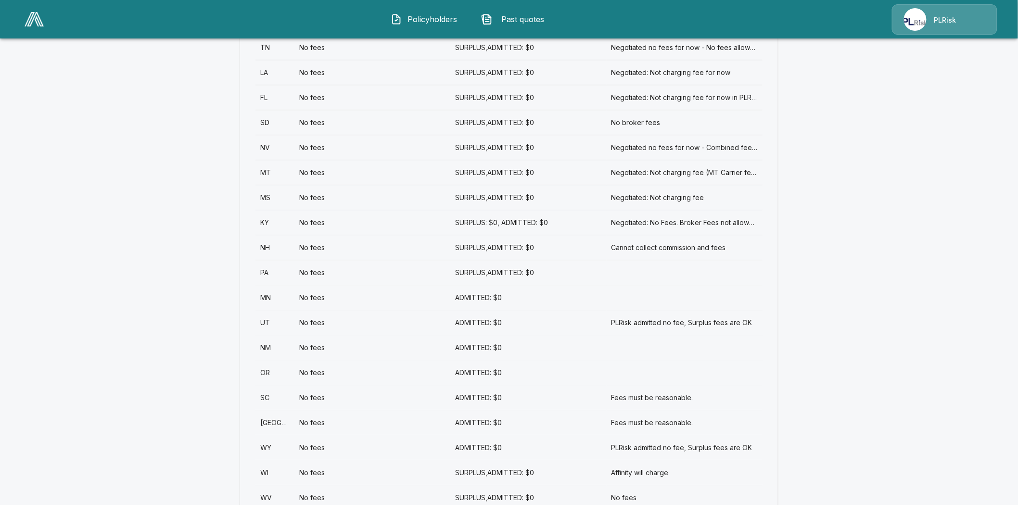
click at [268, 360] on div "OR" at bounding box center [274, 372] width 39 height 25
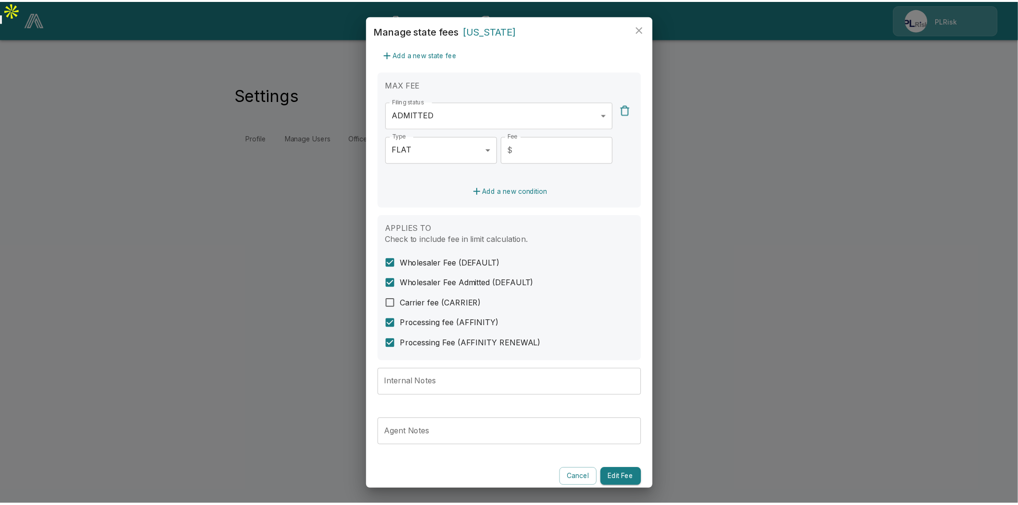
scroll to position [227, 0]
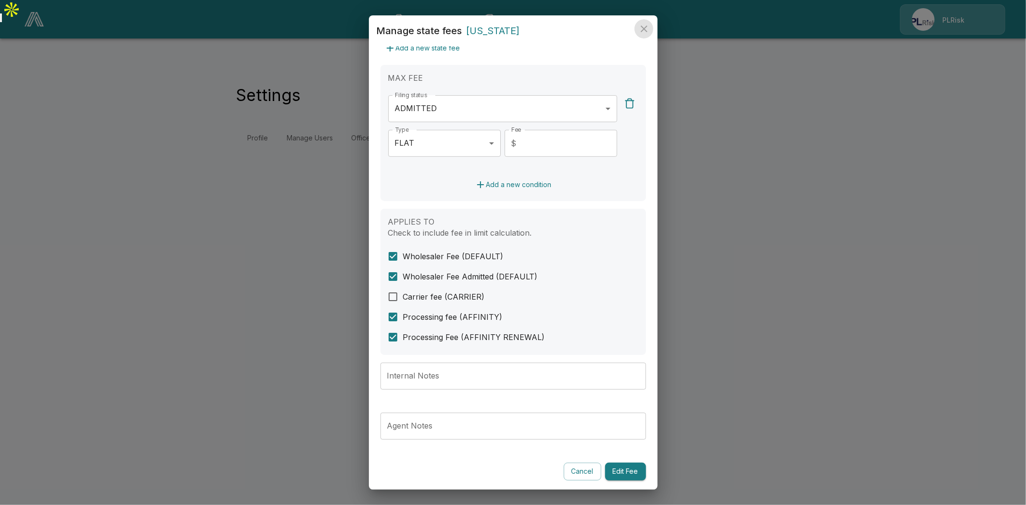
click at [647, 29] on icon "close" at bounding box center [644, 29] width 12 height 12
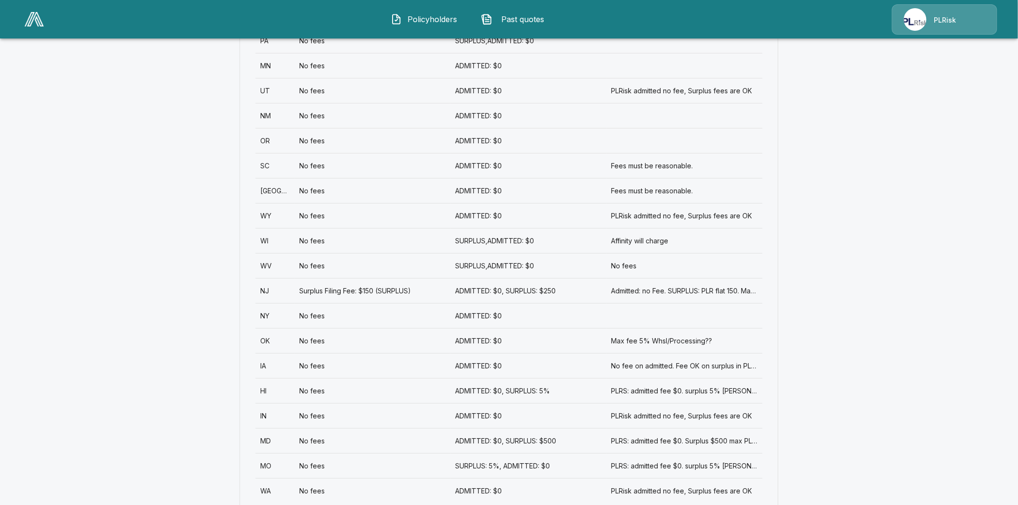
scroll to position [1304, 0]
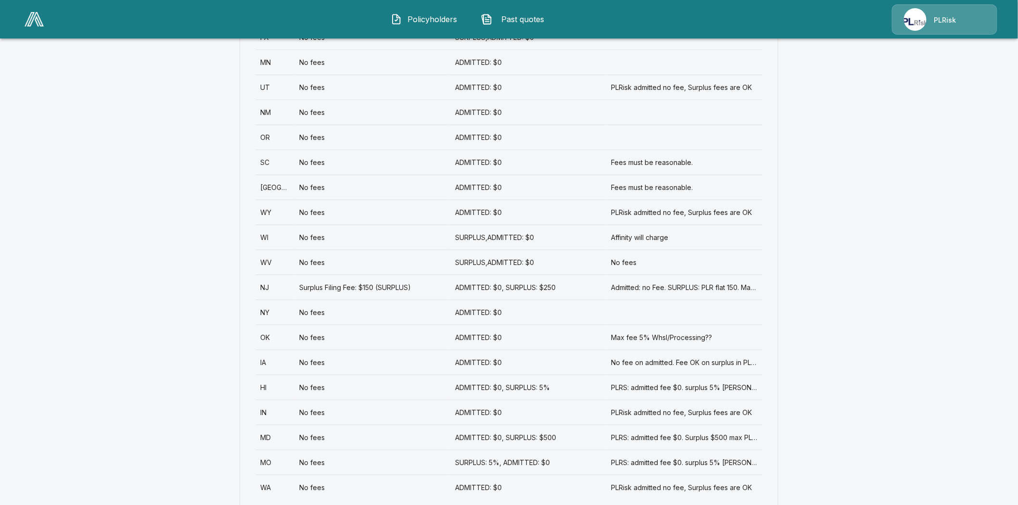
click at [271, 150] on div "SC" at bounding box center [274, 162] width 39 height 25
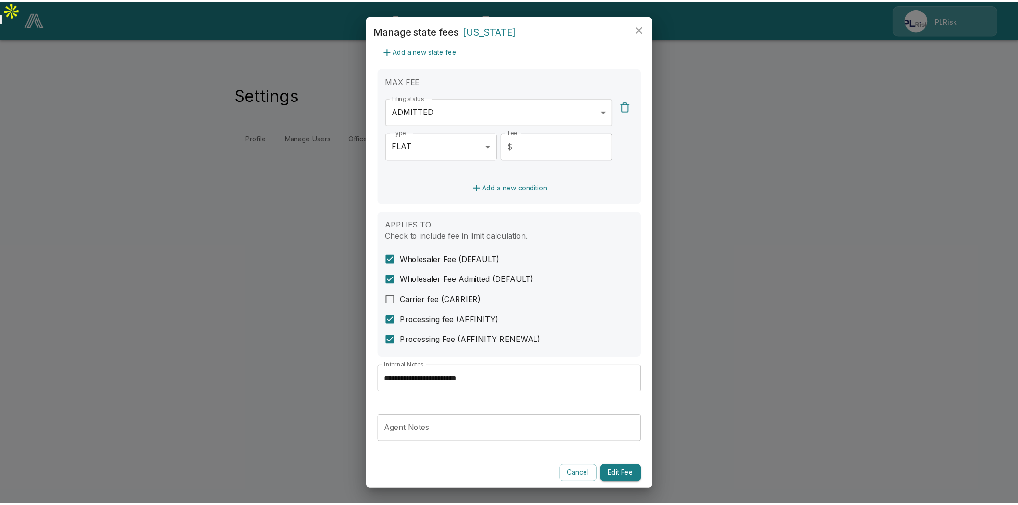
scroll to position [227, 0]
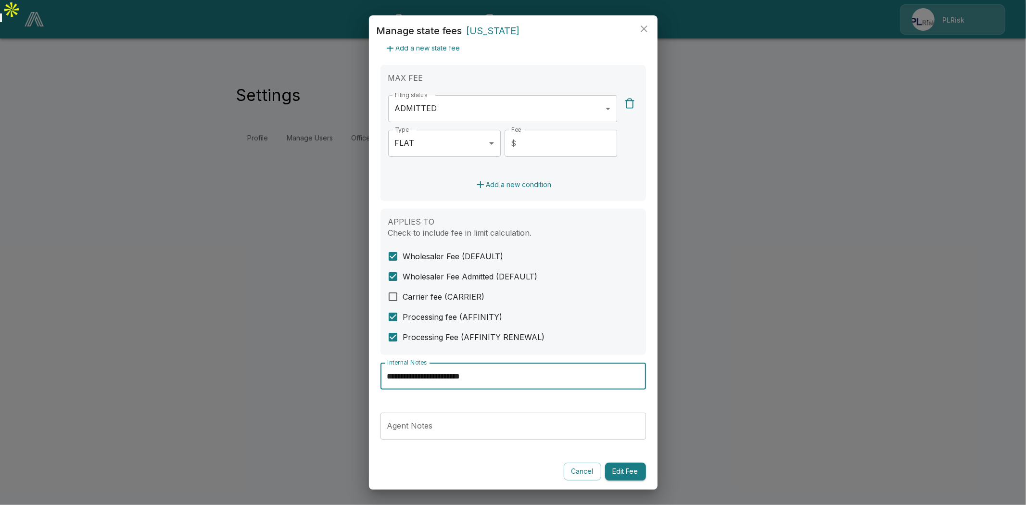
click at [458, 378] on input "**********" at bounding box center [514, 376] width 266 height 27
click at [649, 31] on icon "close" at bounding box center [644, 29] width 12 height 12
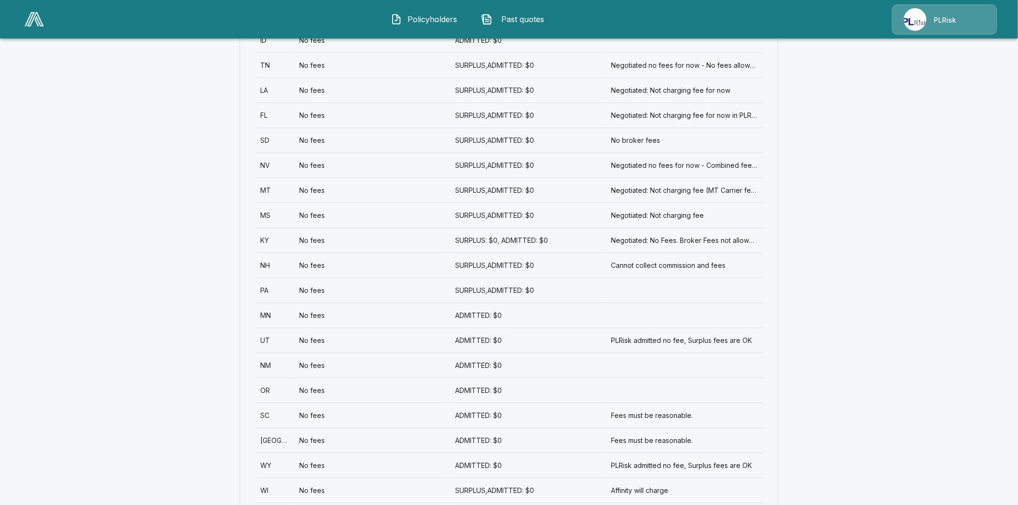
scroll to position [1069, 0]
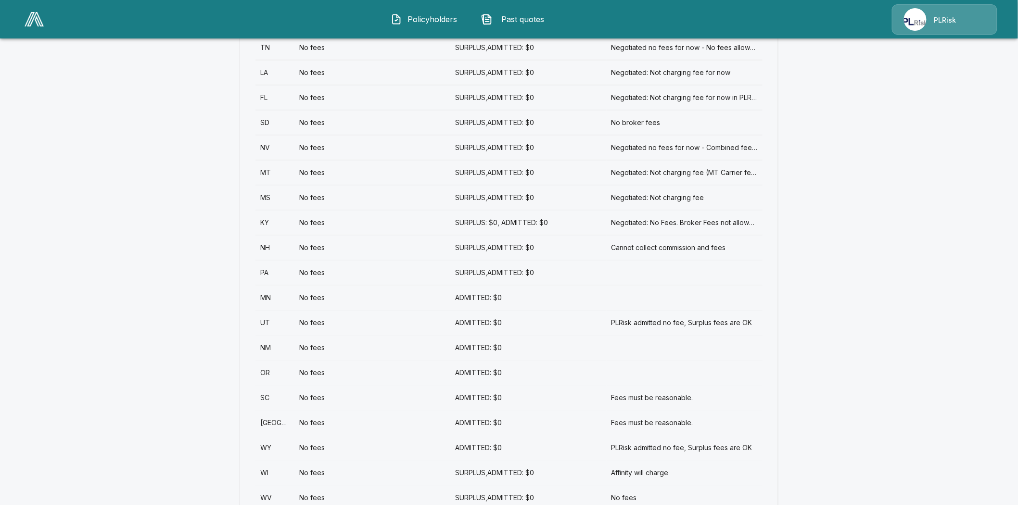
click at [268, 410] on div "[GEOGRAPHIC_DATA]" at bounding box center [274, 422] width 39 height 25
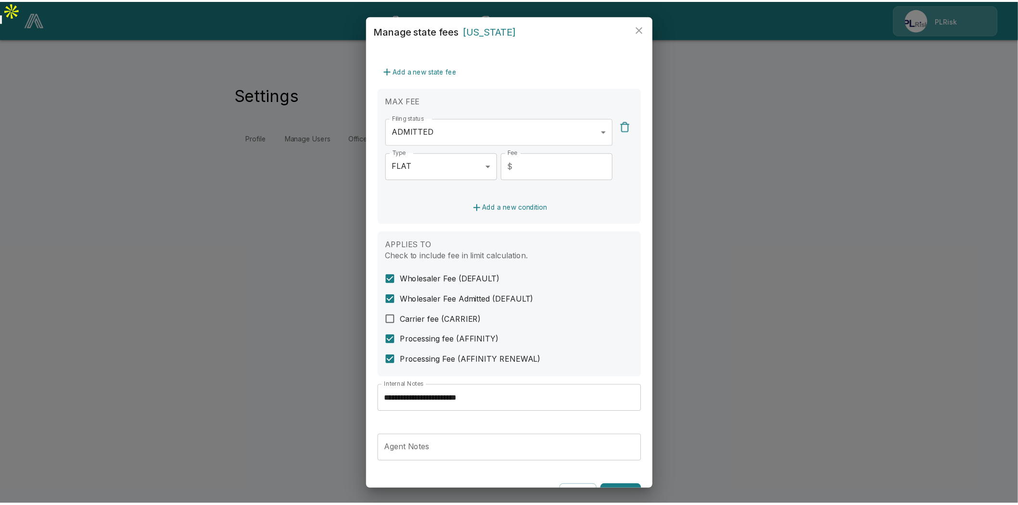
scroll to position [214, 0]
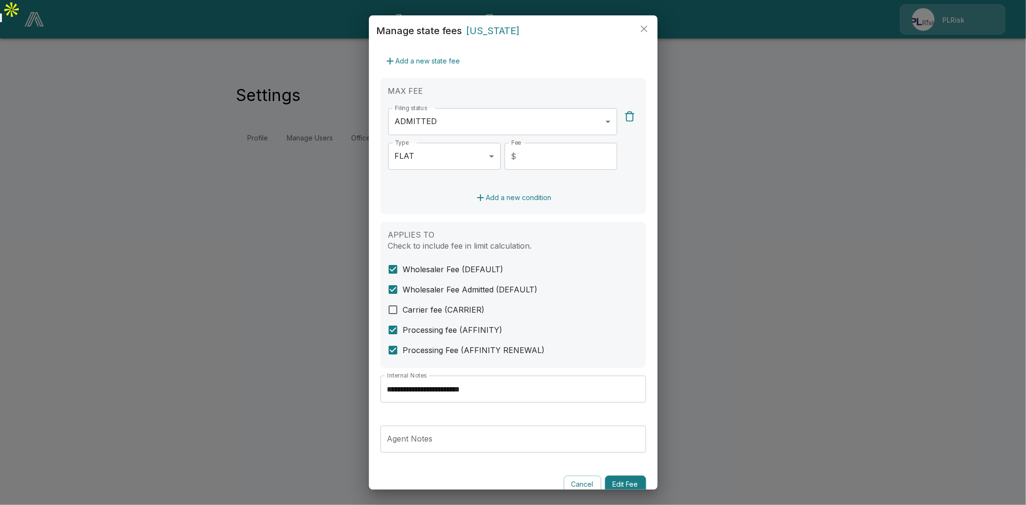
click at [463, 392] on input "**********" at bounding box center [514, 389] width 266 height 27
click at [649, 31] on icon "close" at bounding box center [644, 29] width 12 height 12
